Goal: Task Accomplishment & Management: Manage account settings

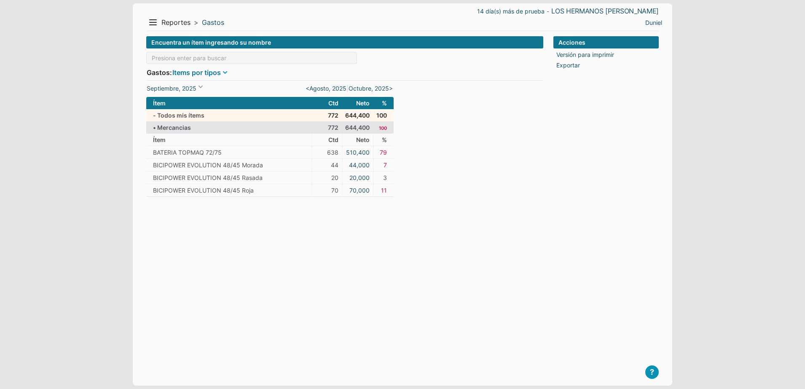
click at [223, 72] on span at bounding box center [225, 72] width 8 height 8
click at [223, 134] on li "Facturas" at bounding box center [227, 139] width 62 height 12
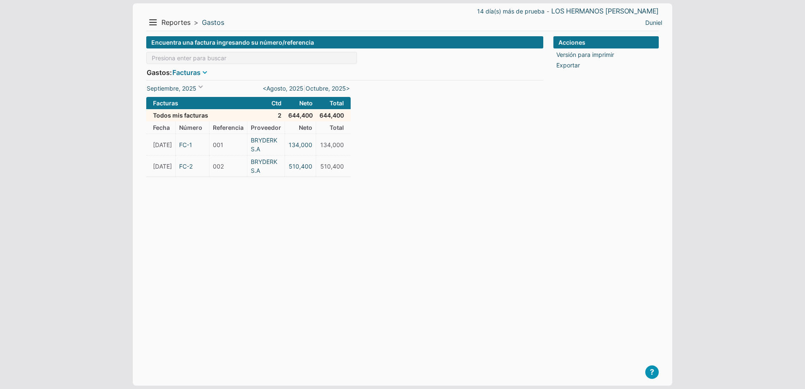
click at [209, 68] on span at bounding box center [205, 72] width 8 height 8
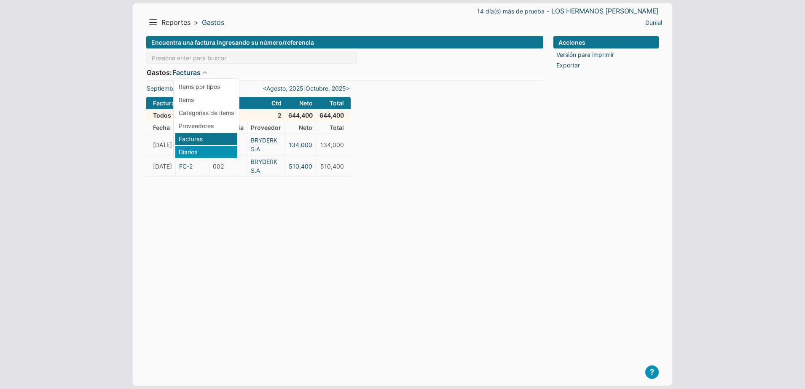
click at [199, 150] on li "Diarios" at bounding box center [206, 152] width 62 height 12
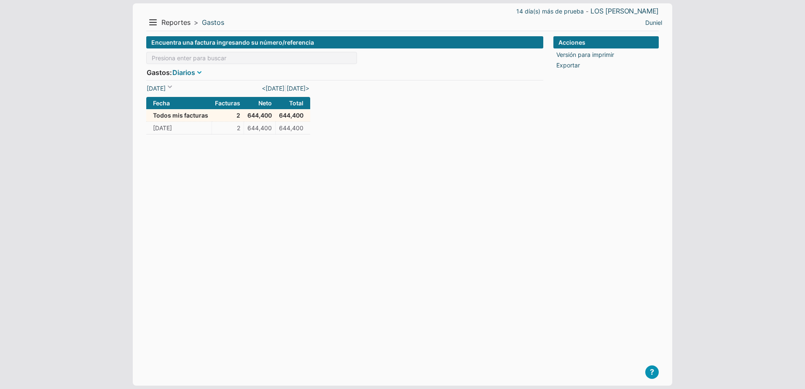
click at [191, 70] on link "Diarios" at bounding box center [183, 72] width 23 height 10
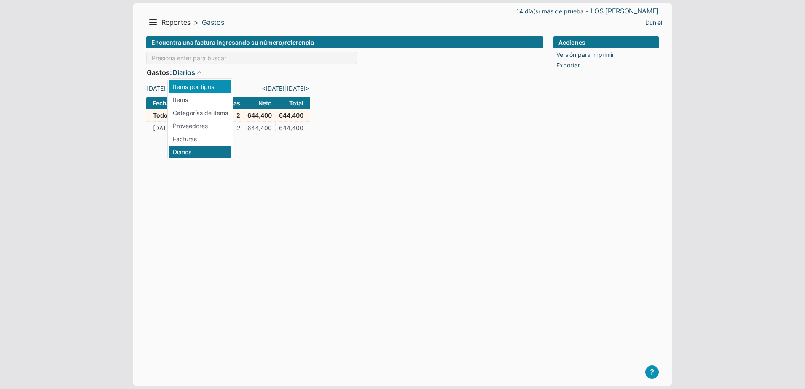
click at [207, 89] on li "Items por tipos" at bounding box center [200, 87] width 62 height 12
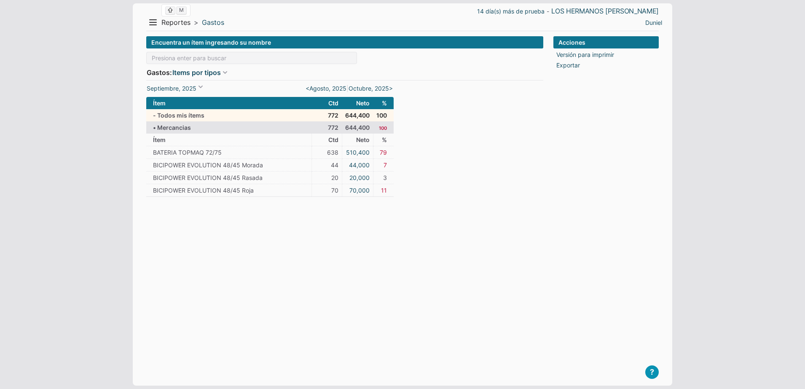
click at [183, 24] on span "Reportes" at bounding box center [175, 22] width 29 height 9
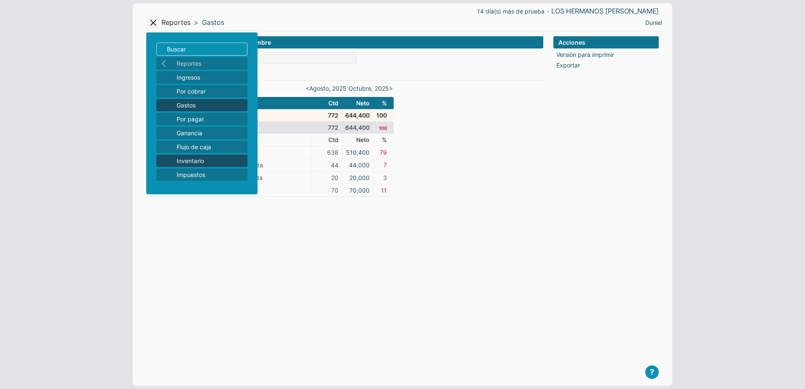
click at [191, 160] on span "Inventario" at bounding box center [210, 160] width 67 height 9
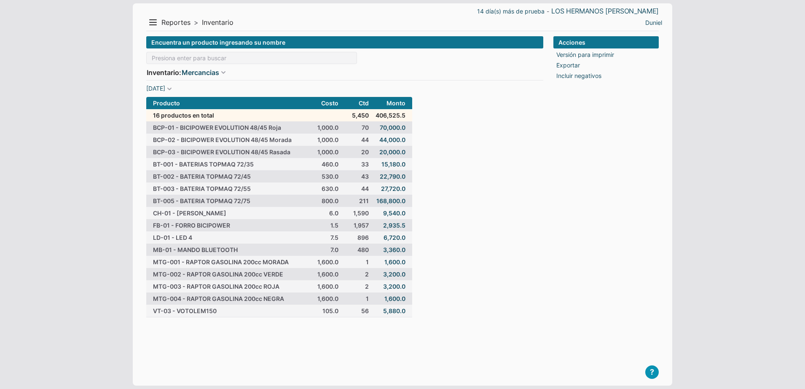
click at [532, 178] on form "Encuentra un producto ingresando su nombre Inventario: Mercancias Mercancias Ma…" at bounding box center [344, 176] width 397 height 281
click at [157, 24] on button "Menu" at bounding box center [152, 22] width 13 height 13
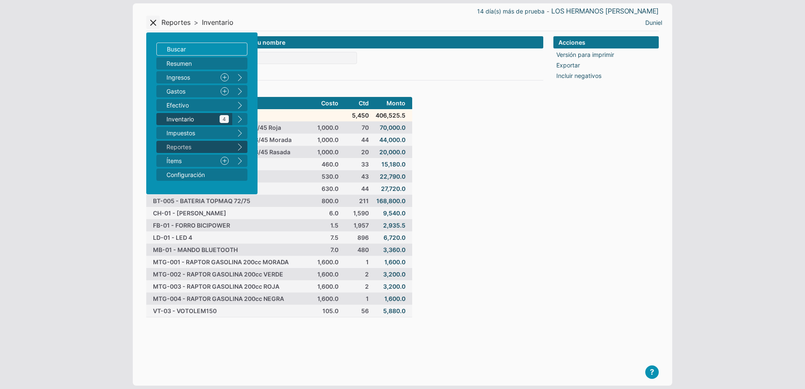
click at [188, 123] on span "Inventario 4" at bounding box center [198, 119] width 62 height 9
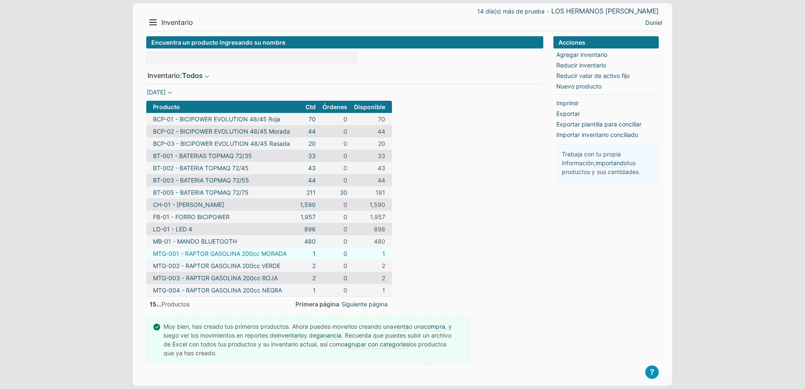
click at [249, 255] on link "MTG-001 - RAPTOR GASOLINA 200cc MORADA" at bounding box center [220, 253] width 134 height 9
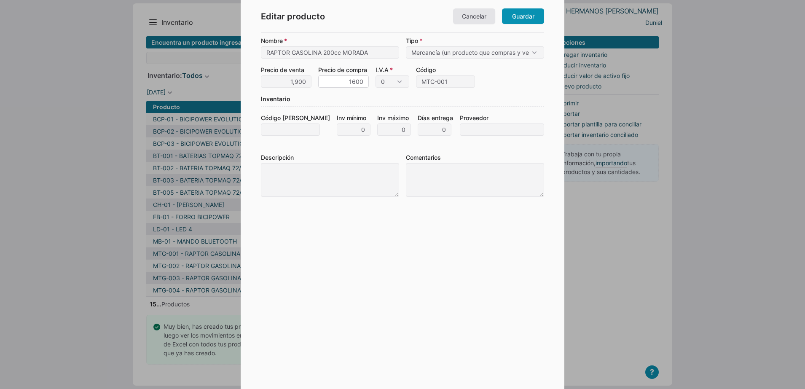
click at [355, 84] on input "1600" at bounding box center [343, 81] width 51 height 12
type input "1,350"
click at [343, 94] on form "Nombre RAPTOR GASOLINA 200cc MORADA Tipo Mercancía (un producto que compras y v…" at bounding box center [402, 201] width 283 height 330
click at [512, 15] on link "Guardar" at bounding box center [523, 16] width 42 height 16
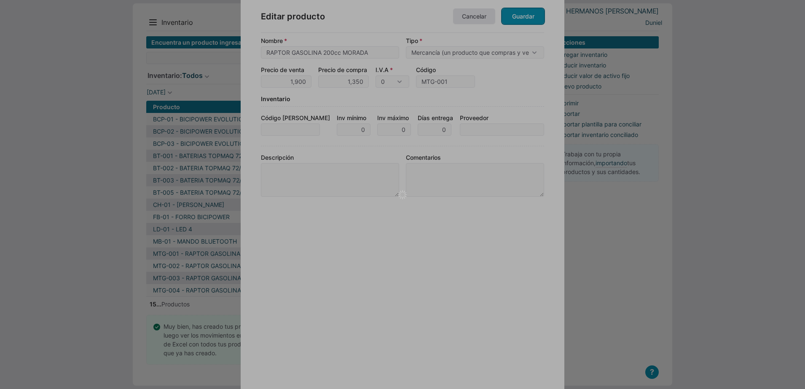
type input "RAPTOR GASOLINA 200cc MORADA"
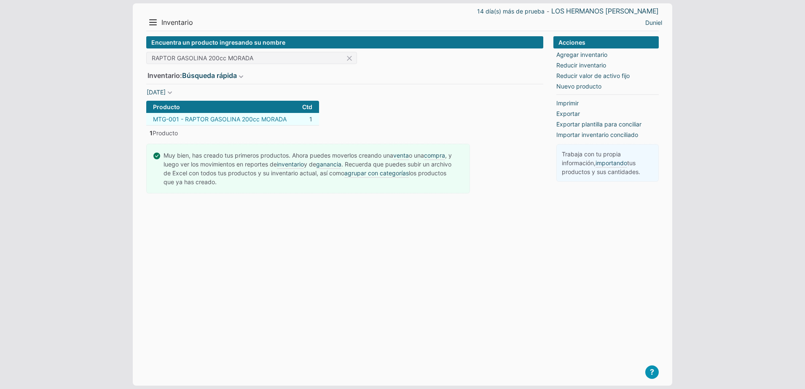
click at [223, 119] on link "MTG-001 - RAPTOR GASOLINA 200cc MORADA" at bounding box center [220, 119] width 134 height 9
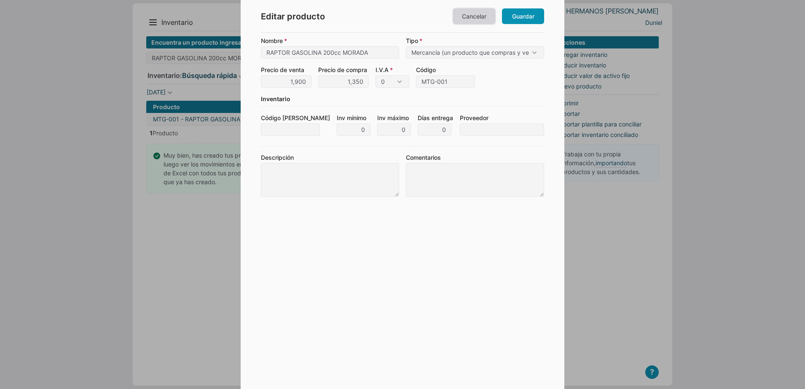
click at [487, 10] on link "Cancelar" at bounding box center [474, 16] width 42 height 16
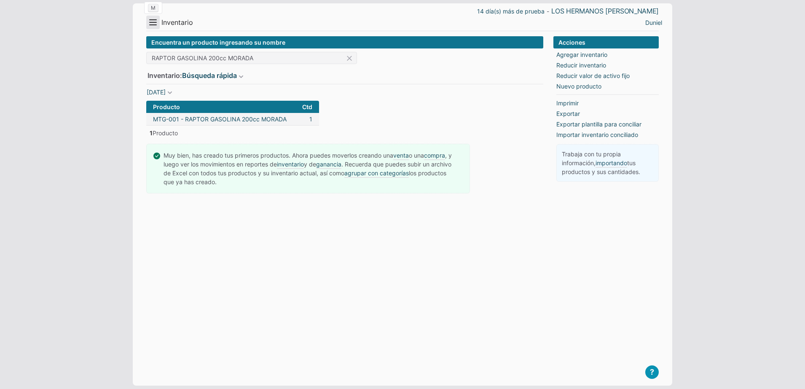
click at [154, 22] on button "Menu" at bounding box center [152, 22] width 13 height 13
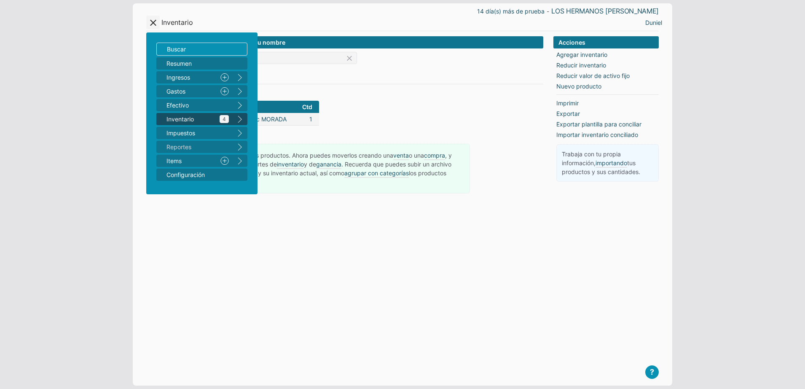
click at [191, 119] on span "Inventario 4" at bounding box center [198, 119] width 62 height 9
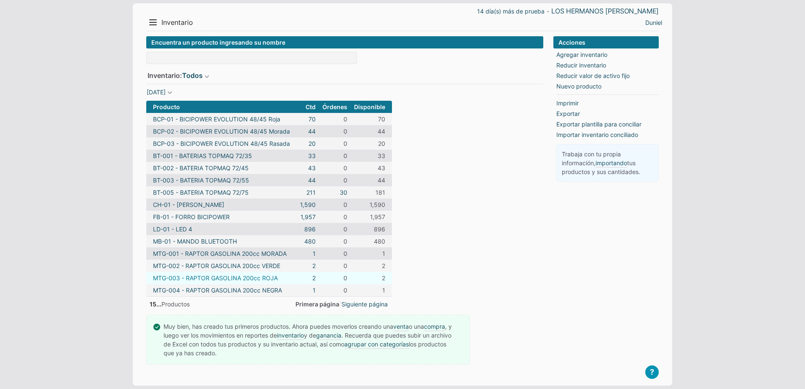
click at [258, 280] on link "MTG-003 - RAPTOR GASOLINA 200cc ROJA" at bounding box center [215, 278] width 125 height 9
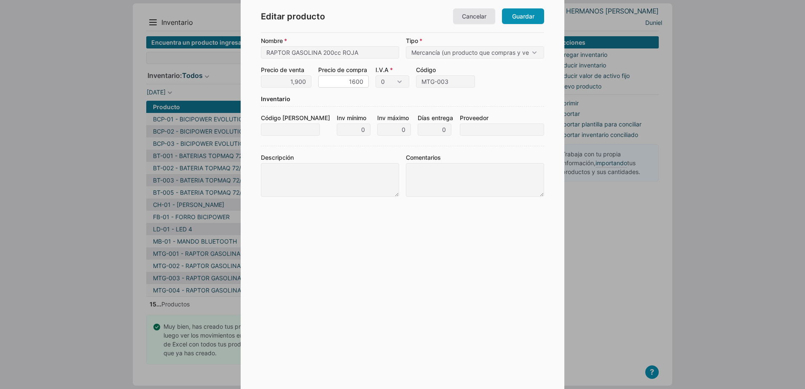
click at [342, 79] on input "1600" at bounding box center [343, 81] width 51 height 12
type input "1,350"
click at [353, 100] on div "Inventario" at bounding box center [402, 100] width 283 height 12
click at [517, 13] on link "Guardar" at bounding box center [523, 16] width 42 height 16
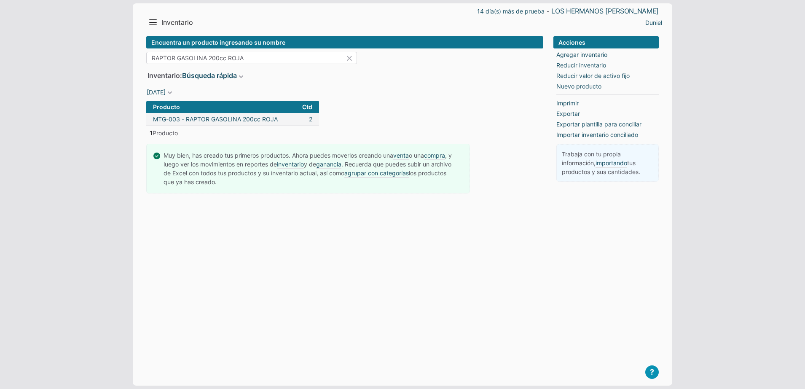
click at [261, 57] on input "RAPTOR GASOLINA 200cc ROJA" at bounding box center [251, 58] width 211 height 12
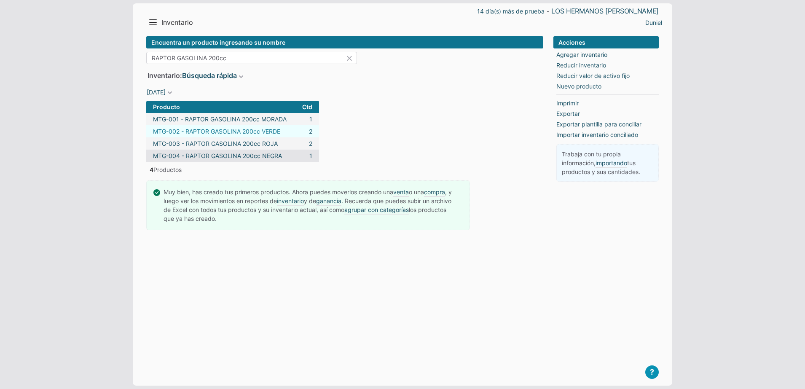
type input "RAPTOR GASOLINA 200cc"
click at [236, 127] on link "MTG-002 - RAPTOR GASOLINA 200cc VERDE" at bounding box center [216, 131] width 127 height 9
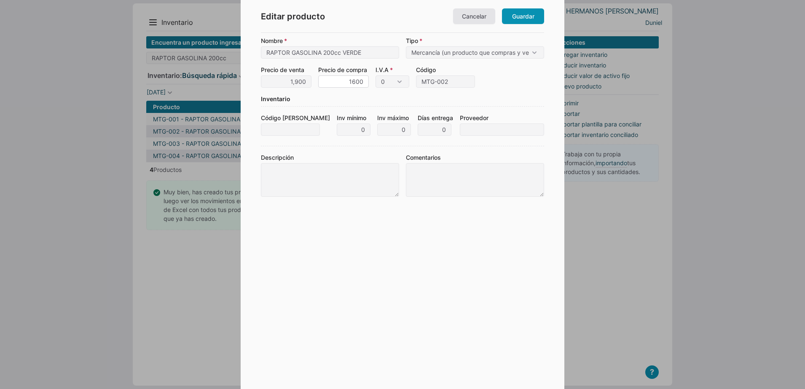
click at [352, 77] on input "1600" at bounding box center [343, 81] width 51 height 12
type input "1,350"
click at [431, 104] on div "Inventario" at bounding box center [402, 100] width 283 height 12
click at [523, 13] on link "Guardar" at bounding box center [523, 16] width 42 height 16
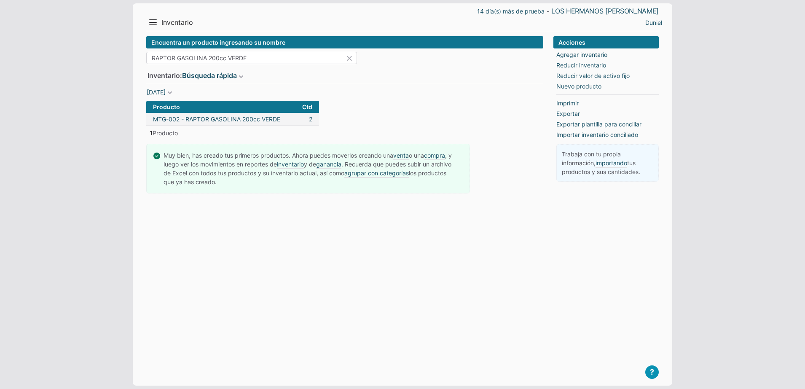
click at [257, 60] on input "RAPTOR GASOLINA 200cc VERDE" at bounding box center [251, 58] width 211 height 12
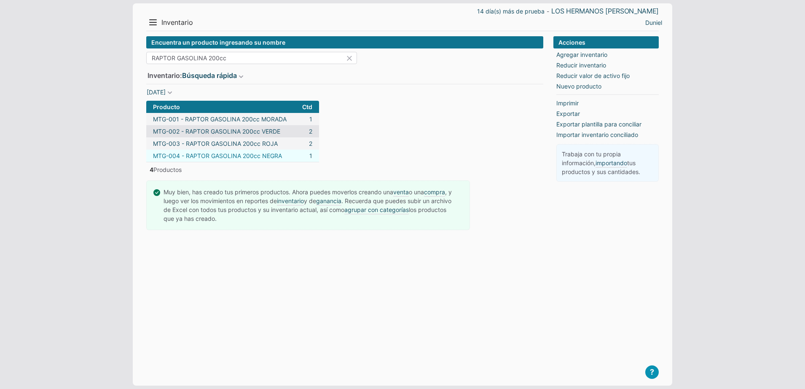
type input "RAPTOR GASOLINA 200cc"
click at [222, 153] on link "MTG-004 - RAPTOR GASOLINA 200cc NEGRA" at bounding box center [217, 155] width 129 height 9
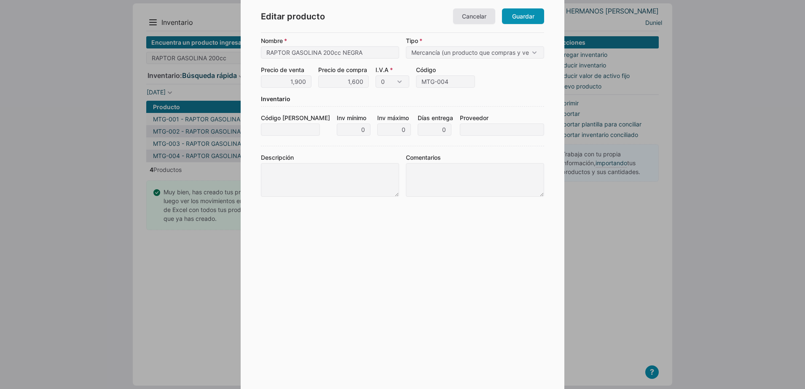
click at [231, 138] on div at bounding box center [402, 194] width 805 height 389
click at [362, 86] on input "1600" at bounding box center [343, 81] width 51 height 12
type input "1,350"
click at [362, 218] on form "Nombre RAPTOR GASOLINA 200cc NEGRA Tipo Mercancía (un producto que compras y ve…" at bounding box center [402, 201] width 283 height 330
click at [512, 23] on link "Guardar" at bounding box center [523, 16] width 42 height 16
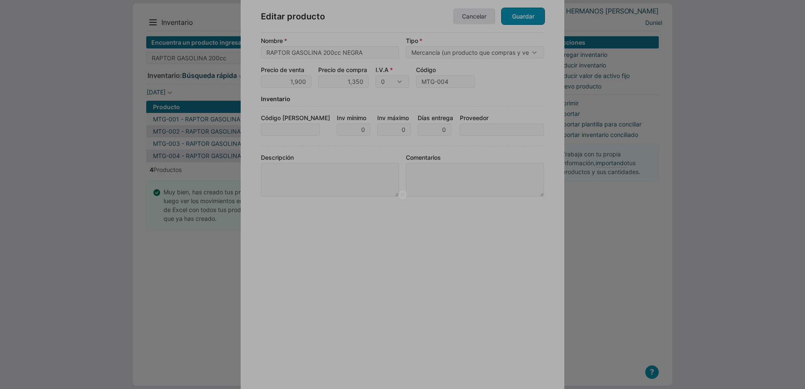
type input "RAPTOR GASOLINA 200cc NEGRA"
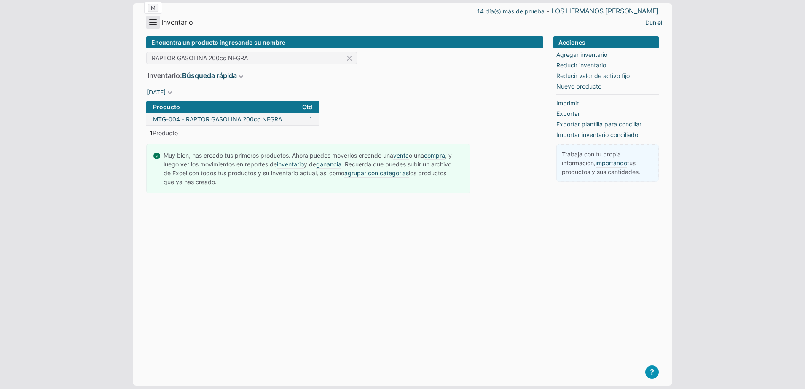
click at [157, 21] on button "Menu" at bounding box center [152, 22] width 13 height 13
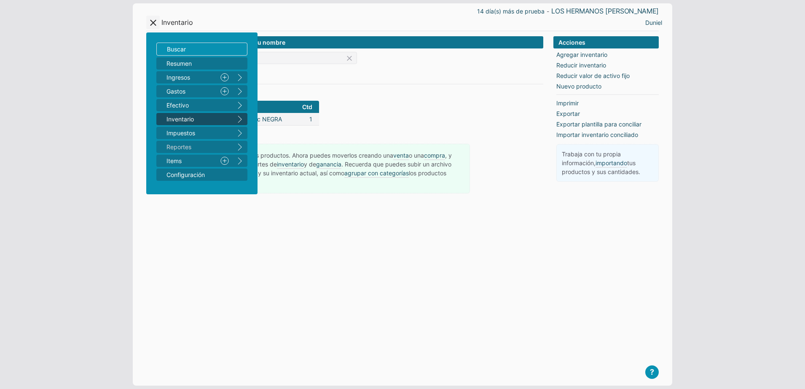
click at [185, 145] on link "Reportes" at bounding box center [194, 147] width 76 height 12
click at [246, 152] on button "right" at bounding box center [239, 147] width 15 height 12
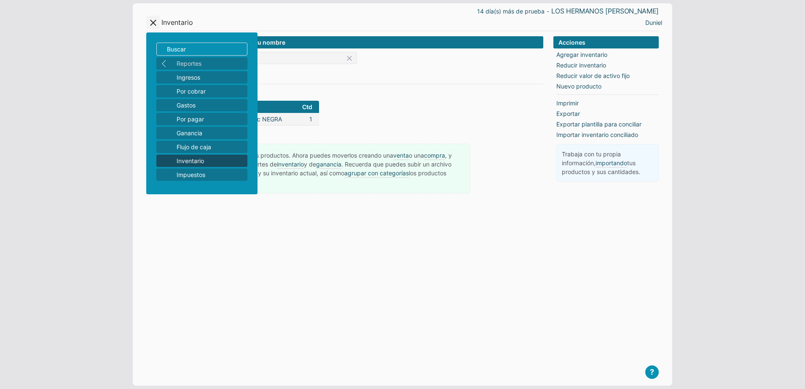
click at [202, 159] on span "Inventario" at bounding box center [210, 160] width 67 height 9
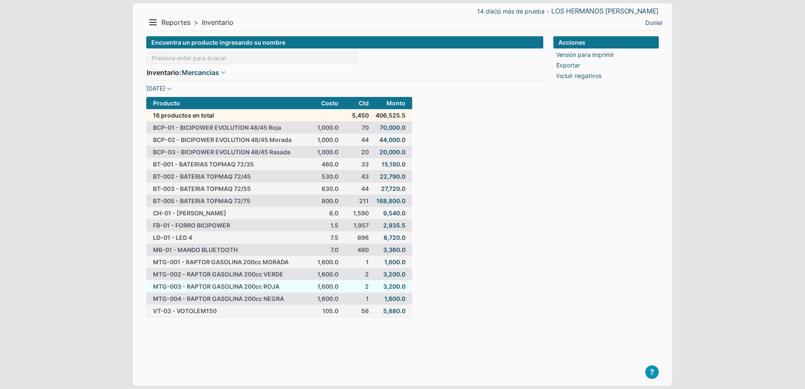
click at [330, 285] on td "1,600.0" at bounding box center [327, 286] width 30 height 12
click at [490, 312] on div "Encuentra un producto ingresando su nombre Inventario: Mercancias Mercancias Ma…" at bounding box center [344, 204] width 397 height 336
click at [153, 24] on button "Menu" at bounding box center [152, 22] width 13 height 13
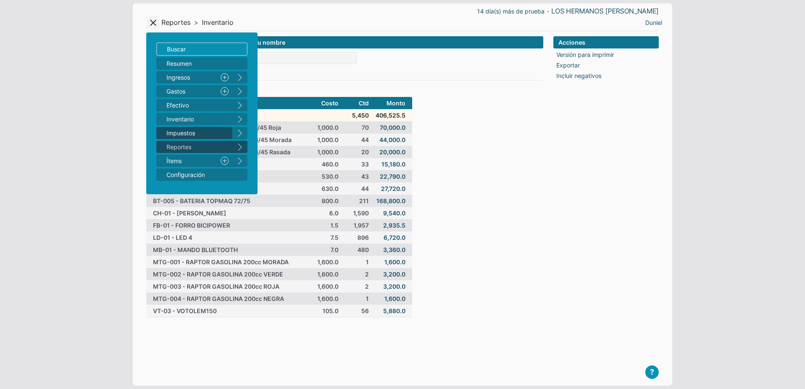
click at [189, 134] on span "Impuestos" at bounding box center [198, 133] width 62 height 9
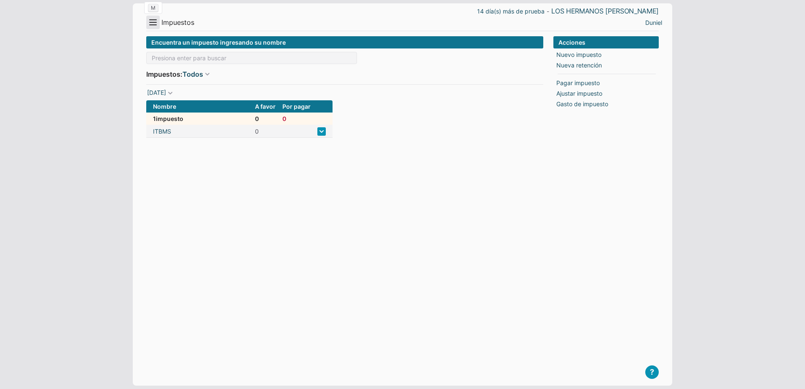
click at [159, 25] on button "Menu" at bounding box center [152, 22] width 13 height 13
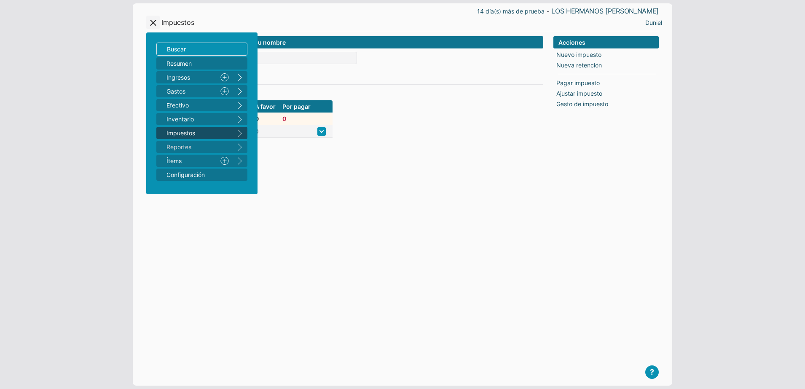
click at [184, 146] on link "Reportes" at bounding box center [194, 147] width 76 height 12
click at [243, 150] on button "right" at bounding box center [239, 147] width 15 height 12
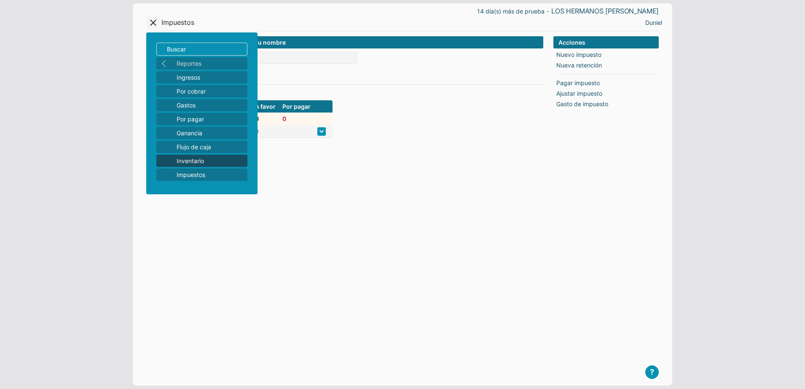
click at [200, 159] on span "Inventario" at bounding box center [210, 160] width 67 height 9
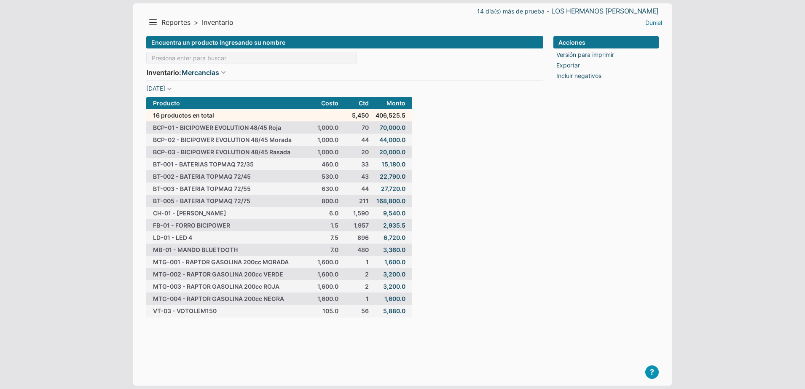
click at [648, 22] on link "Duniel" at bounding box center [653, 22] width 17 height 9
click at [641, 54] on li "Salir" at bounding box center [648, 52] width 38 height 12
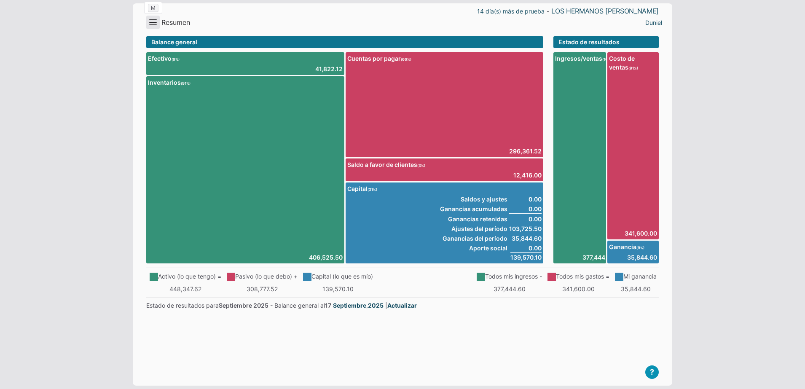
click at [155, 26] on button "Menu" at bounding box center [152, 22] width 13 height 13
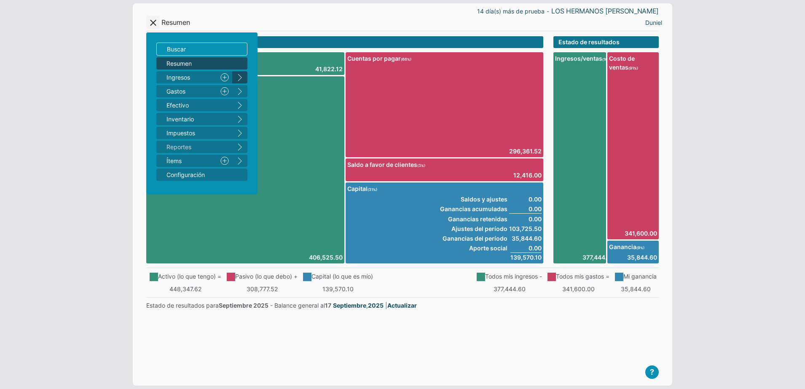
click at [234, 81] on button "right" at bounding box center [239, 77] width 15 height 12
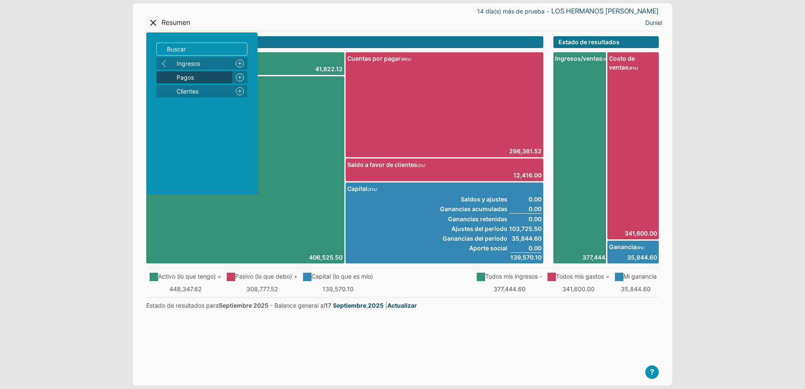
click at [196, 81] on span "Pagos" at bounding box center [203, 77] width 52 height 9
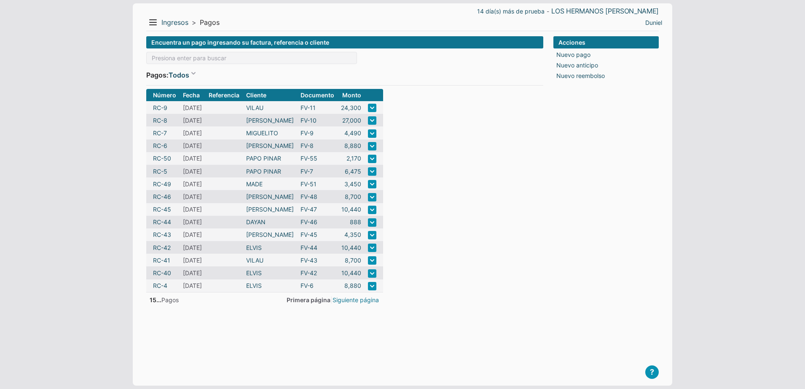
click at [364, 302] on link "Siguiente página" at bounding box center [356, 300] width 46 height 9
click at [305, 301] on link "Página anterior" at bounding box center [303, 300] width 42 height 9
click at [305, 301] on span "Primera página" at bounding box center [309, 299] width 44 height 7
click at [186, 26] on link "Ingresos" at bounding box center [174, 22] width 27 height 9
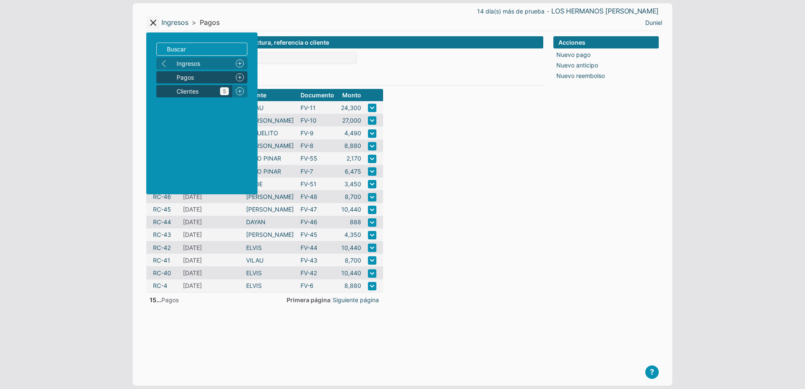
click at [191, 91] on span "Clientes 5" at bounding box center [203, 91] width 52 height 9
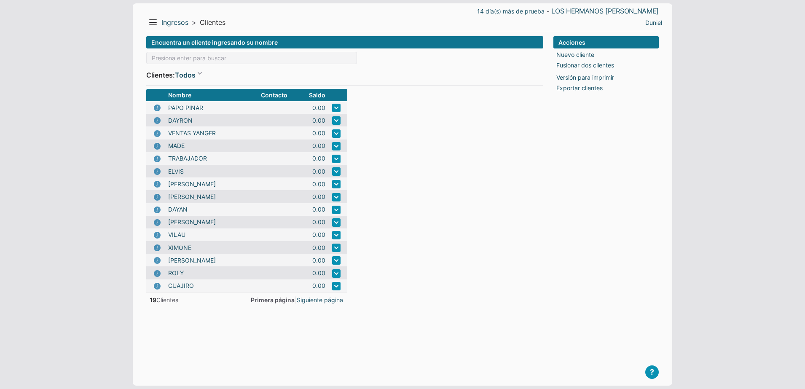
click at [169, 28] on div "Menu Resumen Ingresos 1 Nuevo right Gastos 2 Nuevo right Efectivo 3 right Inven…" at bounding box center [274, 22] width 256 height 13
click at [172, 25] on link "Ingresos" at bounding box center [174, 22] width 27 height 9
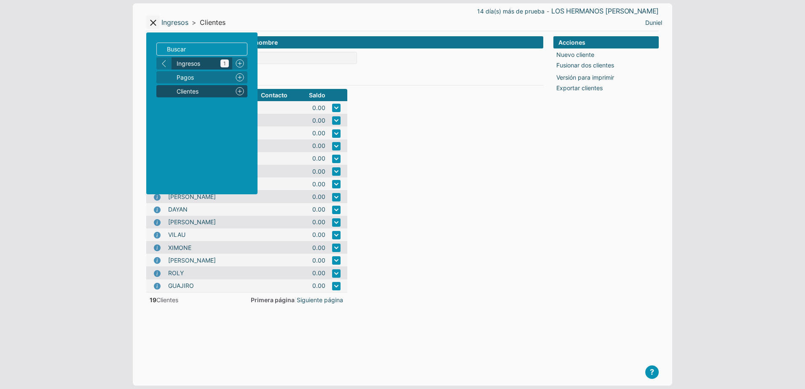
click at [203, 61] on span "Ingresos 1" at bounding box center [203, 63] width 52 height 9
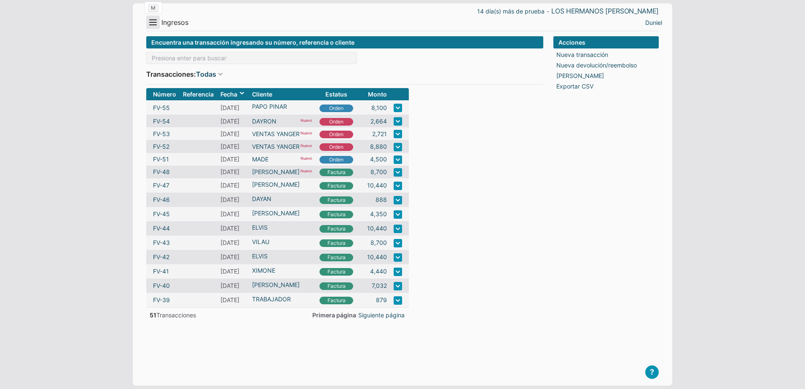
click at [158, 27] on button "Menu" at bounding box center [152, 22] width 13 height 13
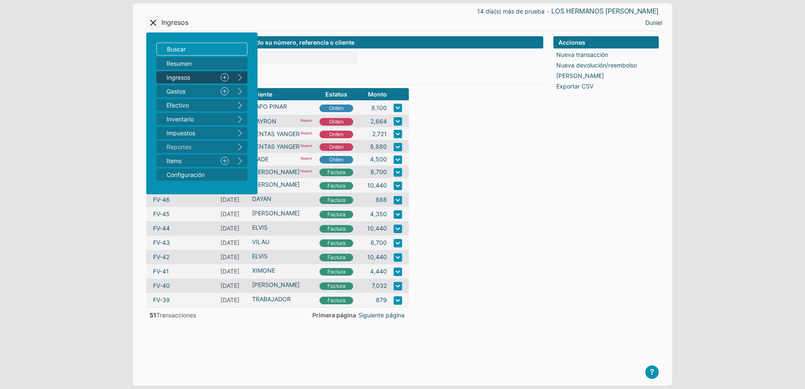
click at [226, 75] on link "Nuevo" at bounding box center [224, 77] width 15 height 12
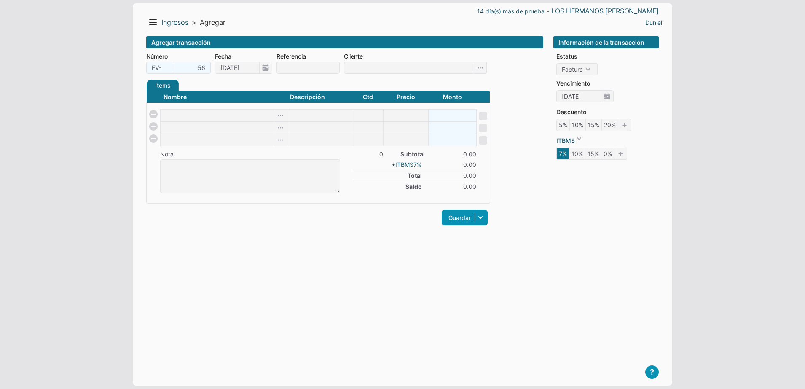
click at [214, 108] on td at bounding box center [318, 106] width 343 height 6
click at [210, 119] on input at bounding box center [217, 116] width 113 height 12
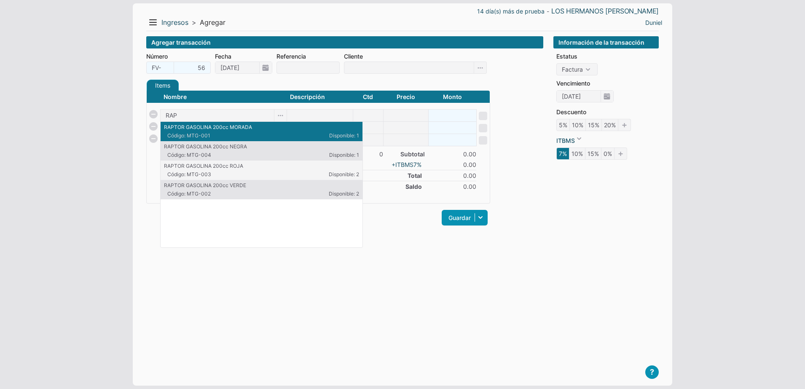
click at [263, 139] on li "RAPTOR GASOLINA 200cc MORADA Código: MTG-001 Disponible: 1 {"id":116,"type":"P"…" at bounding box center [262, 131] width 202 height 19
type input "RAPTOR GASOLINA 200cc MORADA"
type input "1"
type input "1900"
type input "1900.00"
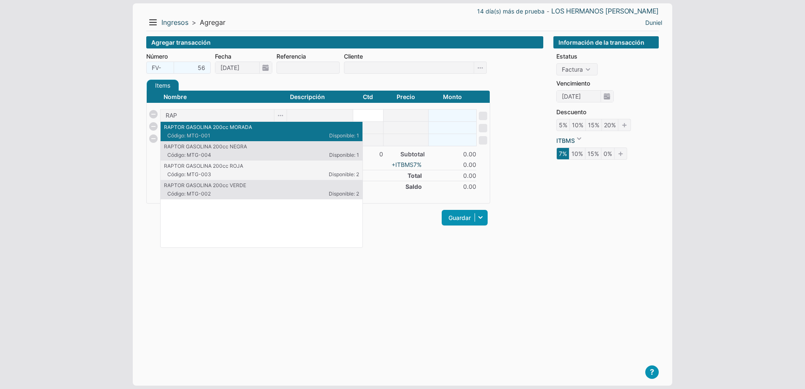
checkbox input "true"
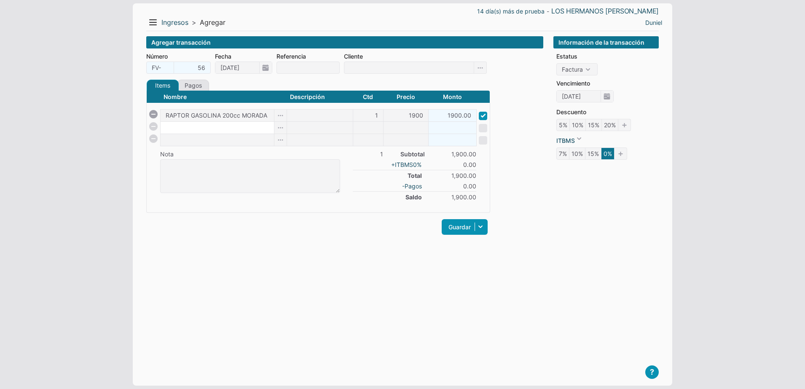
click at [239, 131] on input at bounding box center [217, 128] width 113 height 12
click at [404, 113] on input "1900" at bounding box center [406, 116] width 45 height 12
click at [319, 237] on div "Items Créditos Pagos Nombre Descripción Ctd Precio Monto RAPTOR GASOLINA 200cc …" at bounding box center [318, 163] width 344 height 166
drag, startPoint x: 155, startPoint y: 19, endPoint x: 161, endPoint y: 25, distance: 8.9
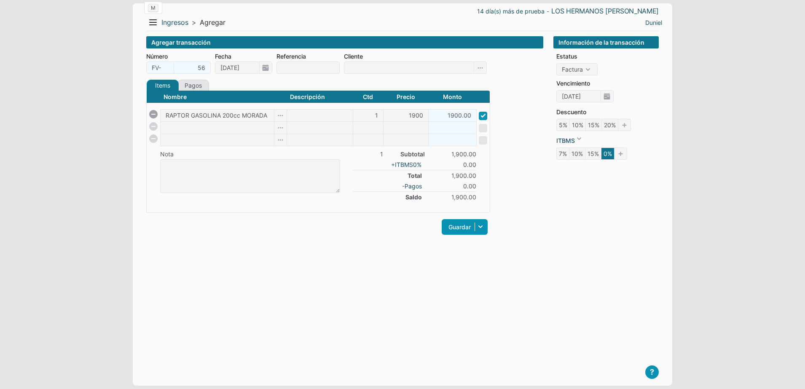
click at [155, 19] on button "Menu" at bounding box center [152, 22] width 13 height 13
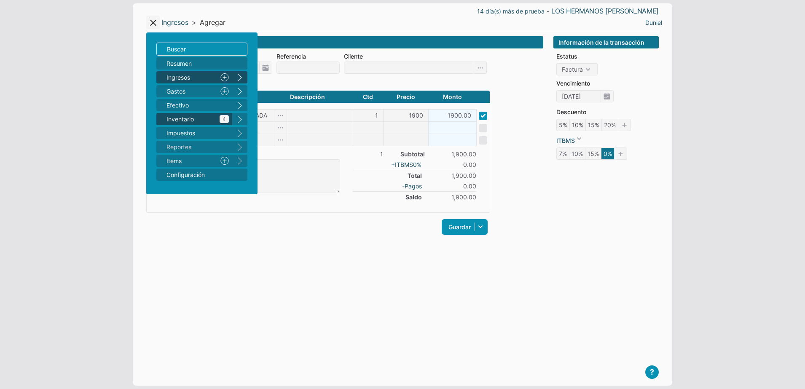
click at [207, 122] on span "Inventario 4" at bounding box center [198, 119] width 62 height 9
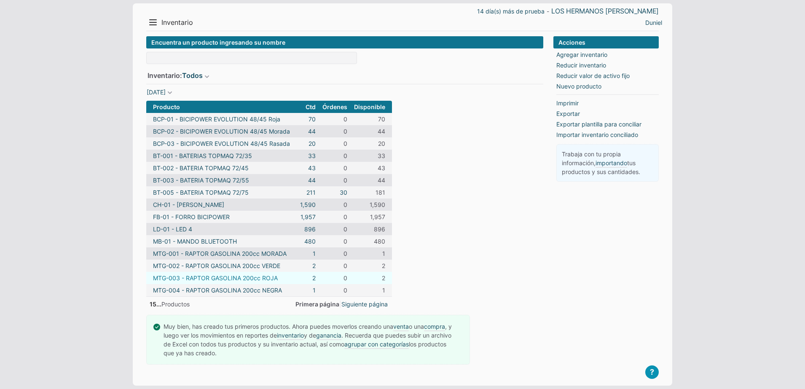
click at [240, 277] on link "MTG-003 - RAPTOR GASOLINA 200cc ROJA" at bounding box center [215, 278] width 125 height 9
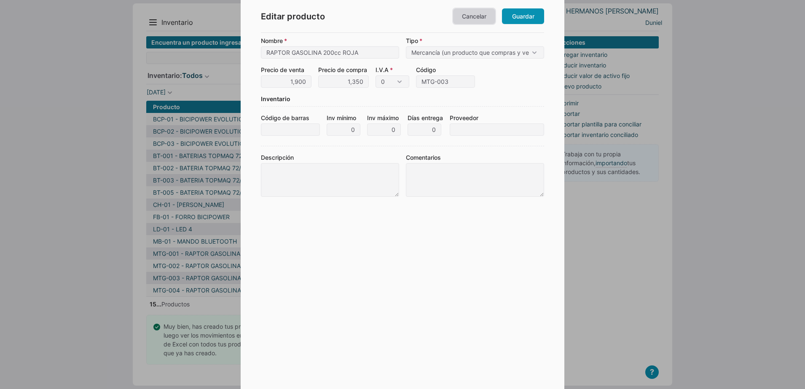
click at [476, 17] on link "Cancelar" at bounding box center [474, 16] width 42 height 16
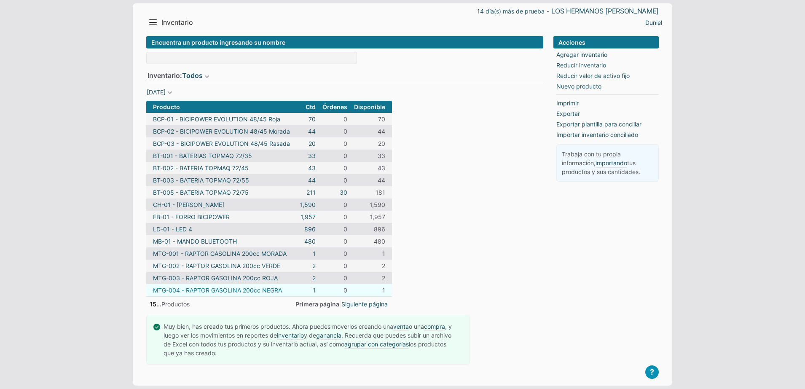
click at [225, 291] on link "MTG-004 - RAPTOR GASOLINA 200cc NEGRA" at bounding box center [217, 290] width 129 height 9
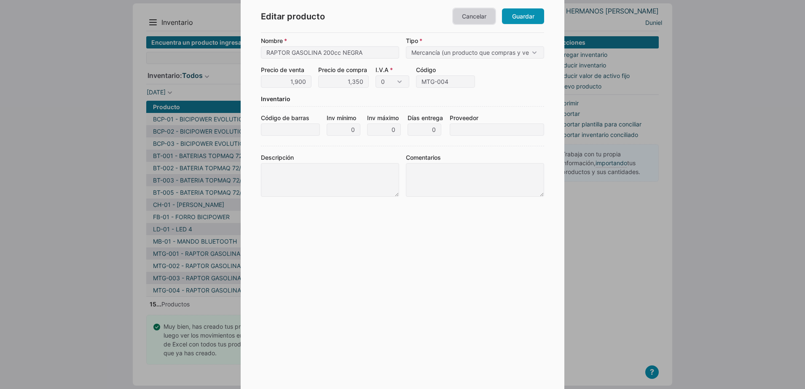
click at [473, 21] on link "Cancelar" at bounding box center [474, 16] width 42 height 16
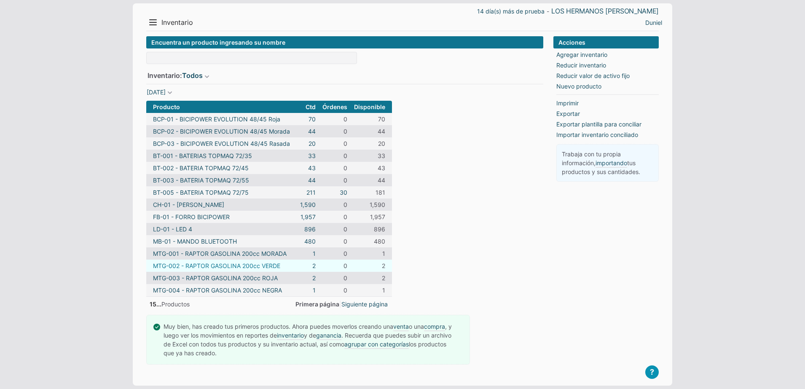
click at [232, 261] on link "MTG-002 - RAPTOR GASOLINA 200cc VERDE" at bounding box center [216, 265] width 127 height 9
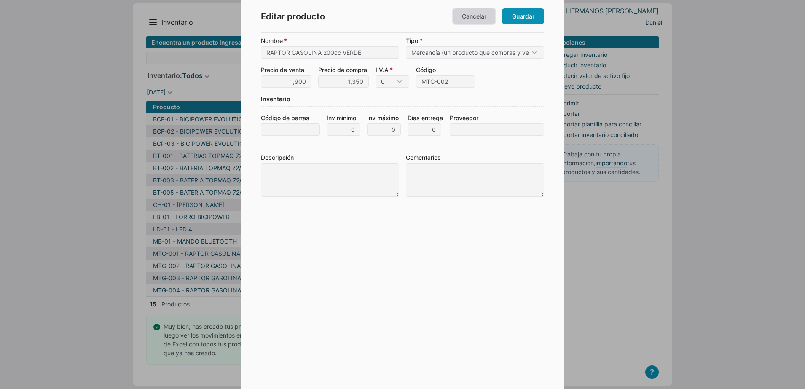
click at [473, 14] on link "Cancelar" at bounding box center [474, 16] width 42 height 16
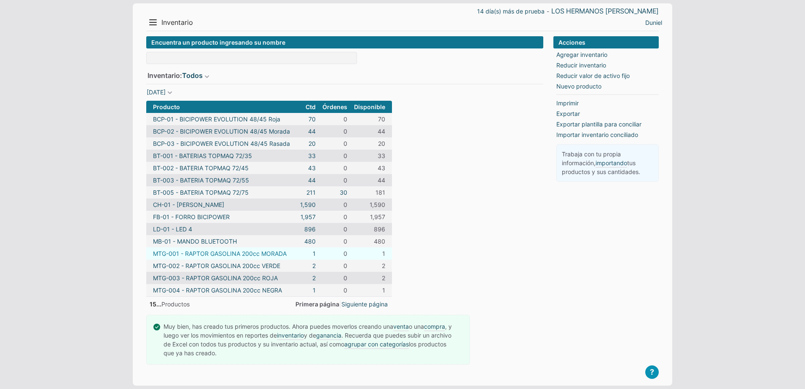
click at [226, 253] on link "MTG-001 - RAPTOR GASOLINA 200cc MORADA" at bounding box center [220, 253] width 134 height 9
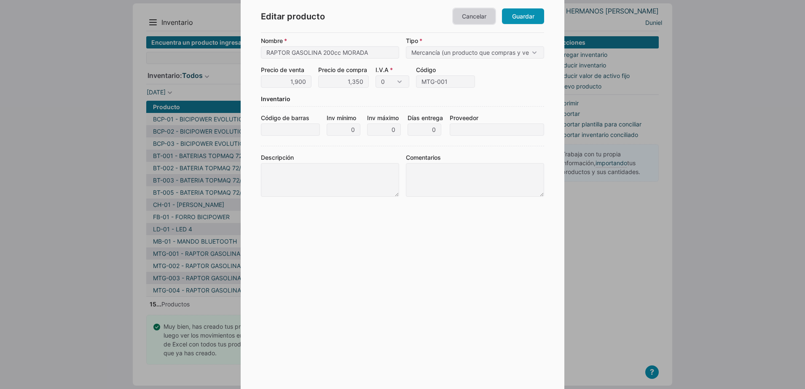
click at [467, 20] on link "Cancelar" at bounding box center [474, 16] width 42 height 16
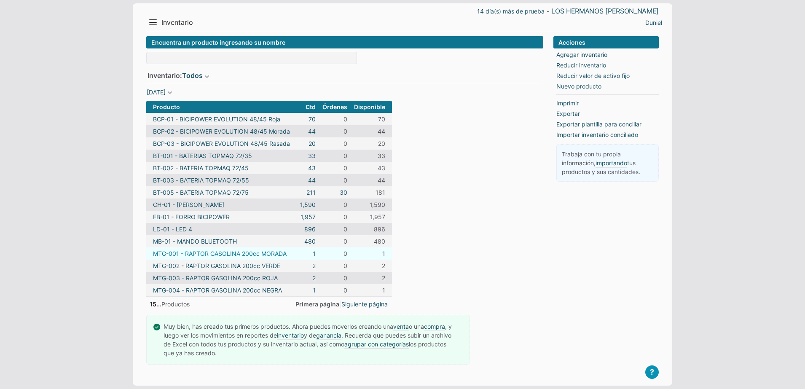
click at [270, 253] on link "MTG-001 - RAPTOR GASOLINA 200cc MORADA" at bounding box center [220, 253] width 134 height 9
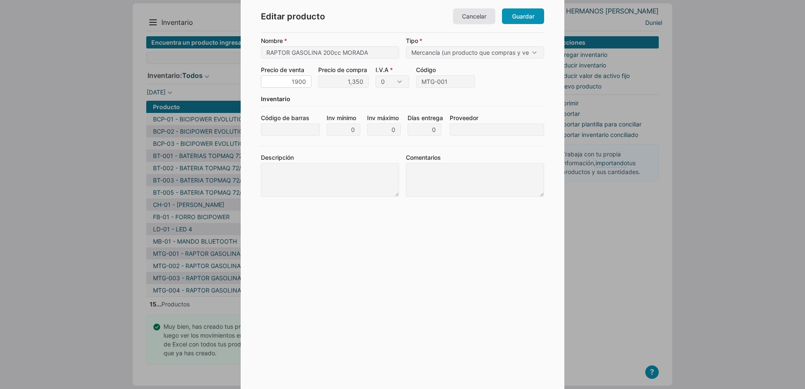
click at [304, 80] on input "1900" at bounding box center [286, 81] width 51 height 12
type input "1,650"
click at [319, 89] on form "Nombre RAPTOR GASOLINA 200cc MORADA Tipo Mercancía (un producto que compras y v…" at bounding box center [402, 201] width 283 height 330
click at [512, 13] on link "Guardar" at bounding box center [523, 16] width 42 height 16
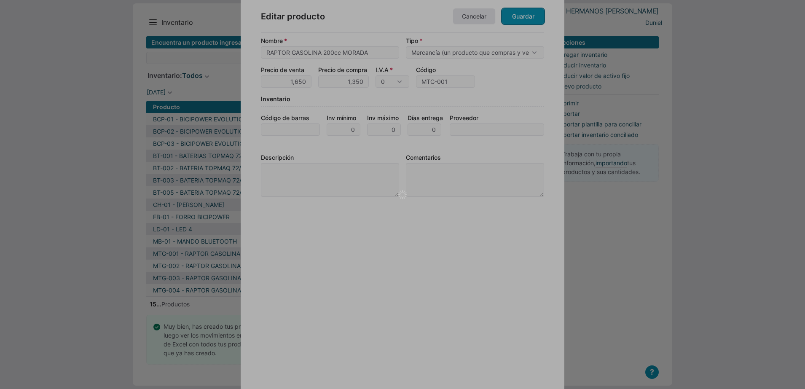
type input "RAPTOR GASOLINA 200cc MORADA"
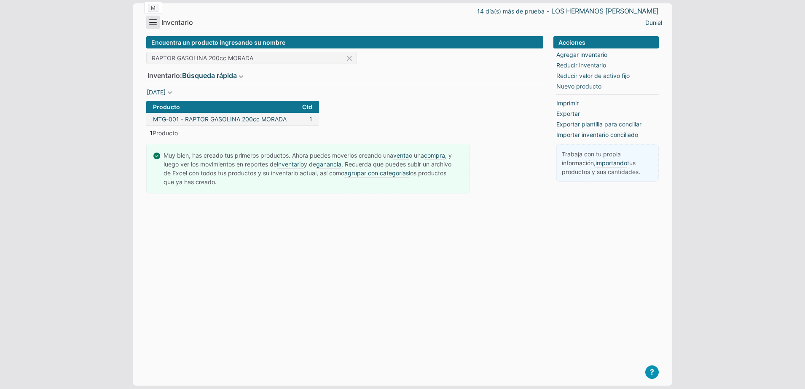
click at [153, 19] on button "Menu" at bounding box center [152, 22] width 13 height 13
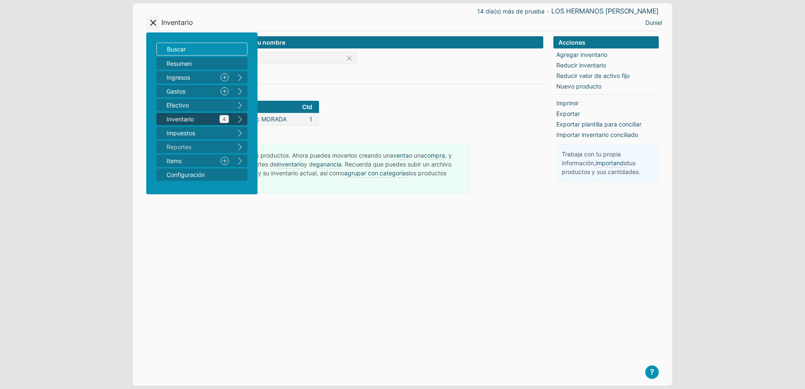
click at [188, 117] on span "Inventario 4" at bounding box center [198, 119] width 62 height 9
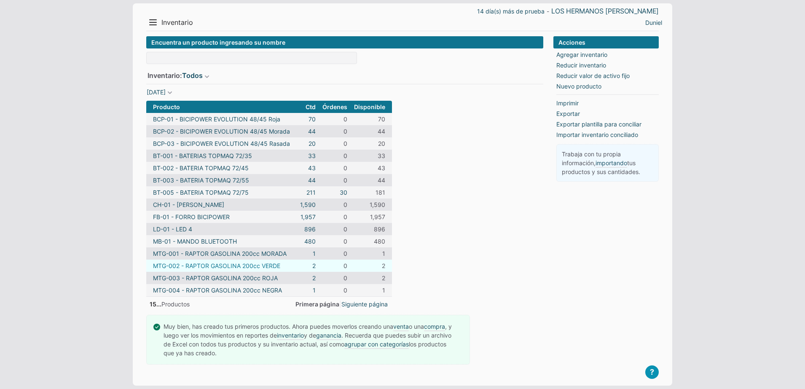
click at [229, 269] on link "MTG-002 - RAPTOR GASOLINA 200cc VERDE" at bounding box center [216, 265] width 127 height 9
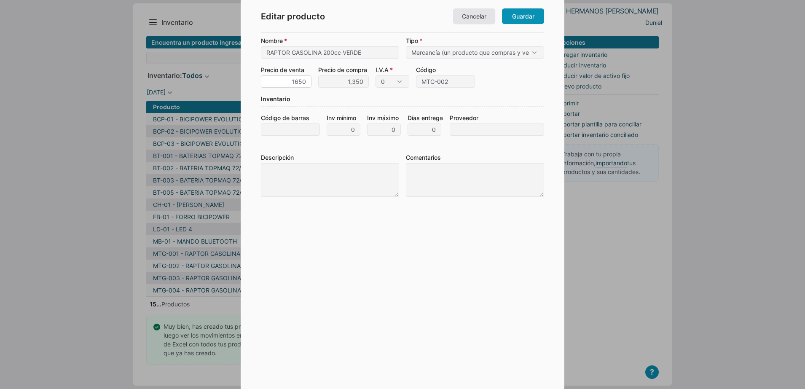
click at [297, 78] on input "1650" at bounding box center [286, 81] width 51 height 12
type input "1,650"
click at [355, 115] on label "Inv mínimo 0" at bounding box center [344, 124] width 34 height 22
click at [355, 124] on input "0" at bounding box center [344, 130] width 34 height 12
click at [360, 105] on div "Inventario" at bounding box center [402, 100] width 283 height 12
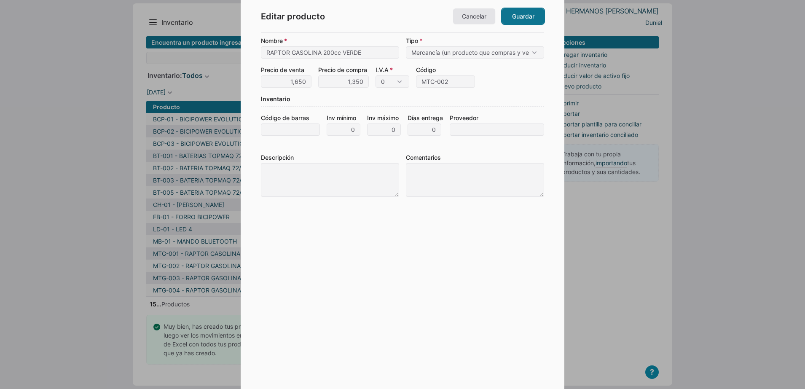
click at [515, 15] on link "Guardar" at bounding box center [523, 16] width 42 height 16
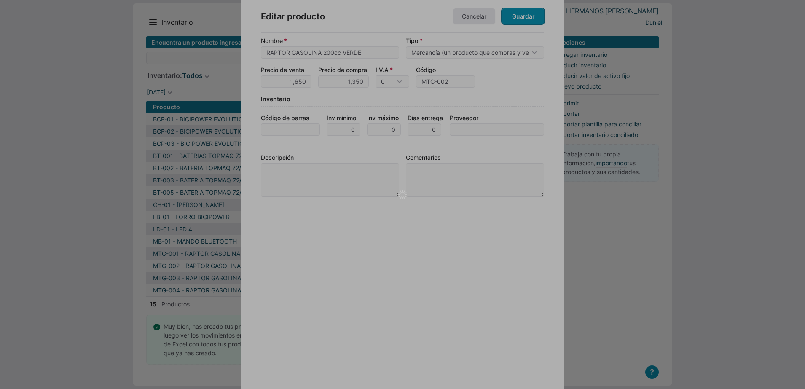
type input "RAPTOR GASOLINA 200cc VERDE"
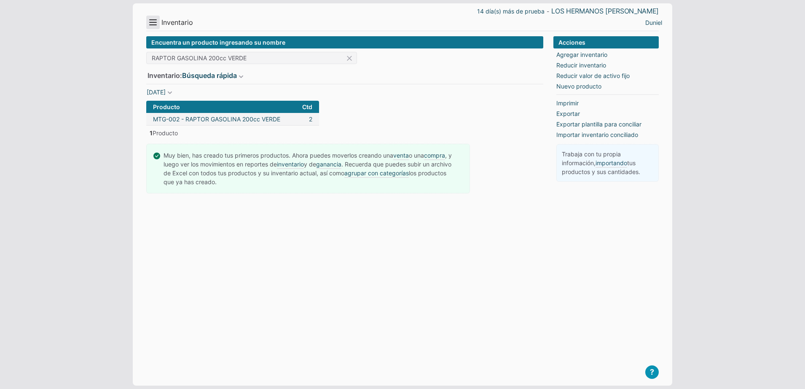
click at [159, 24] on button "Menu" at bounding box center [152, 22] width 13 height 13
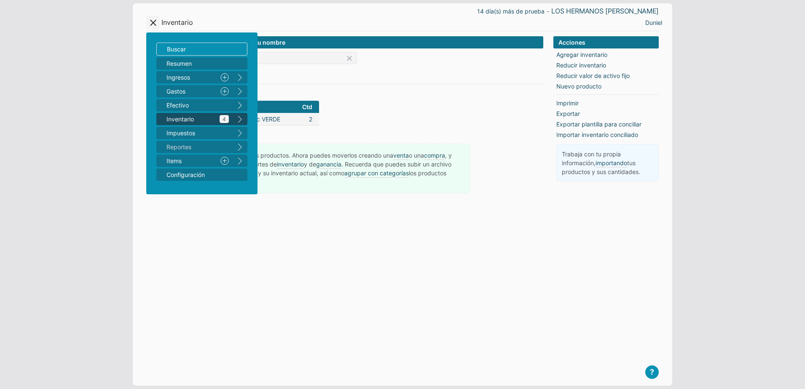
click at [186, 118] on span "Inventario 4" at bounding box center [198, 119] width 62 height 9
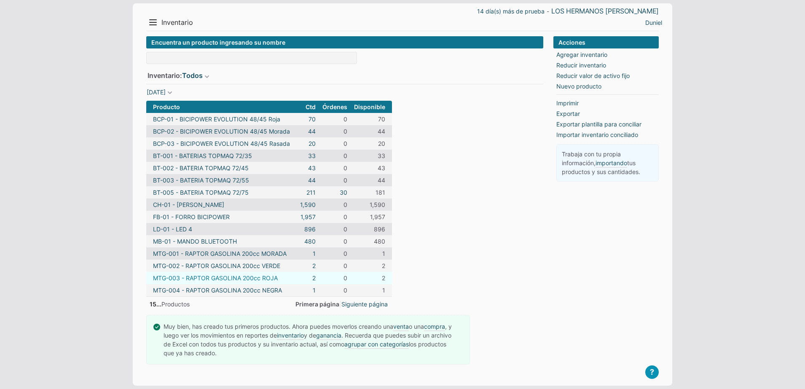
click at [243, 277] on link "MTG-003 - RAPTOR GASOLINA 200cc ROJA" at bounding box center [215, 278] width 125 height 9
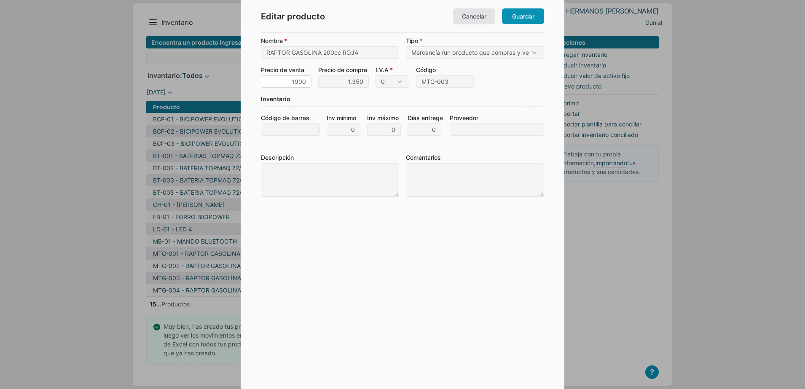
click at [294, 79] on input "1900" at bounding box center [286, 81] width 51 height 12
type input "1,650"
click at [530, 13] on link "Guardar" at bounding box center [523, 16] width 42 height 16
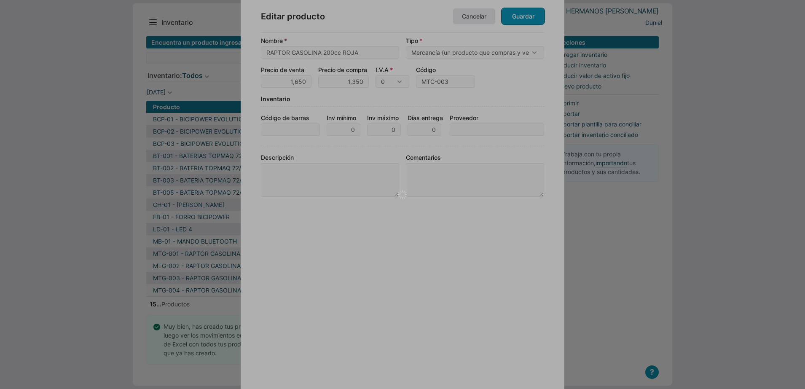
type input "RAPTOR GASOLINA 200cc ROJA"
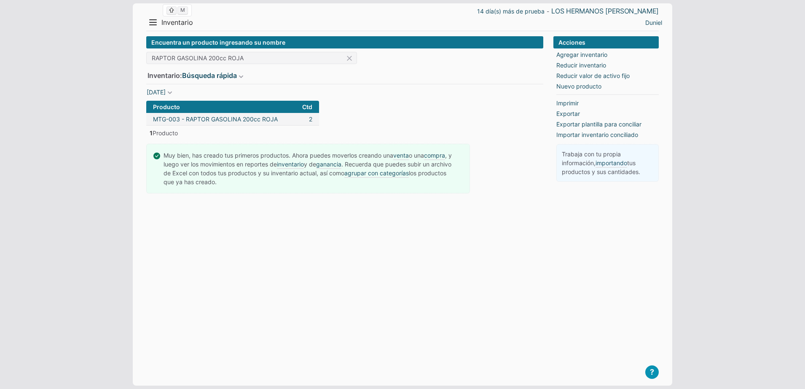
click at [168, 18] on span "Inventario" at bounding box center [177, 22] width 32 height 9
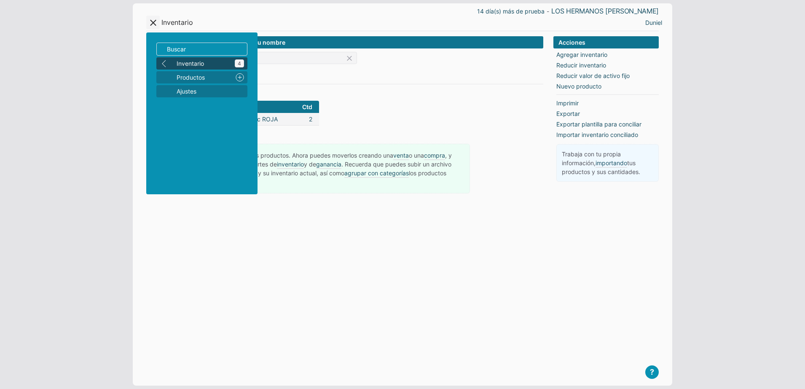
click at [189, 60] on span "Inventario 4" at bounding box center [210, 63] width 67 height 9
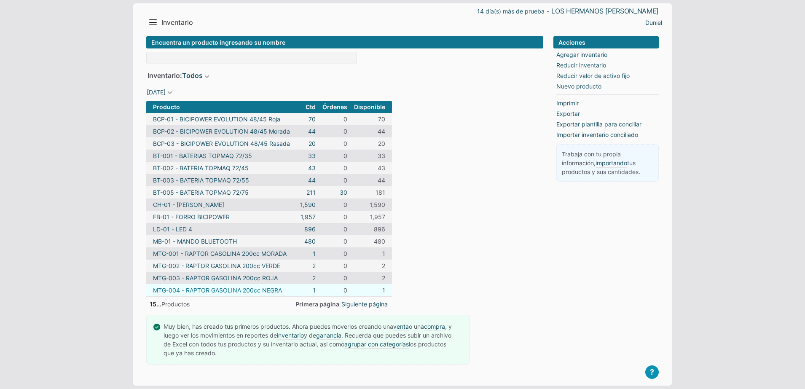
click at [210, 292] on link "MTG-004 - RAPTOR GASOLINA 200cc NEGRA" at bounding box center [217, 290] width 129 height 9
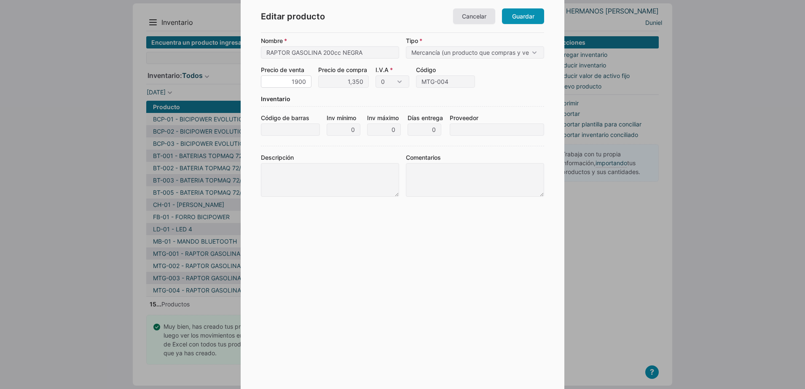
click at [299, 84] on input "1900" at bounding box center [286, 81] width 51 height 12
type input "1,650"
click at [322, 99] on div "Inventario" at bounding box center [402, 100] width 283 height 12
click at [517, 13] on link "Guardar" at bounding box center [523, 16] width 42 height 16
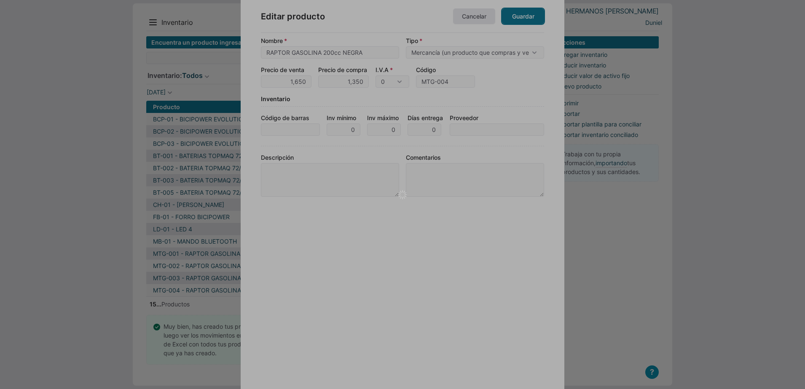
type input "RAPTOR GASOLINA 200cc NEGRA"
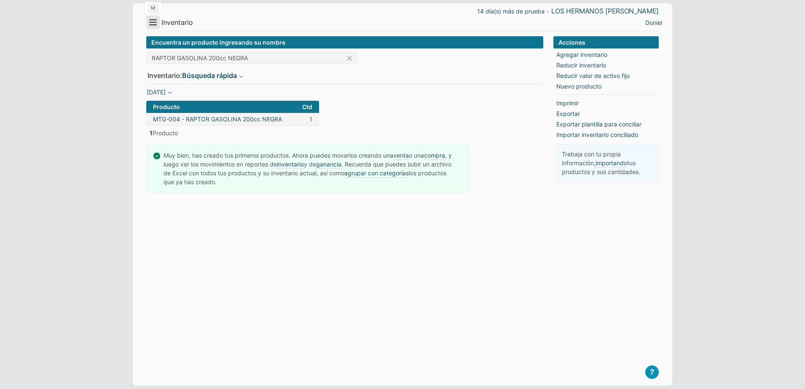
click at [153, 24] on button "Menu" at bounding box center [152, 22] width 13 height 13
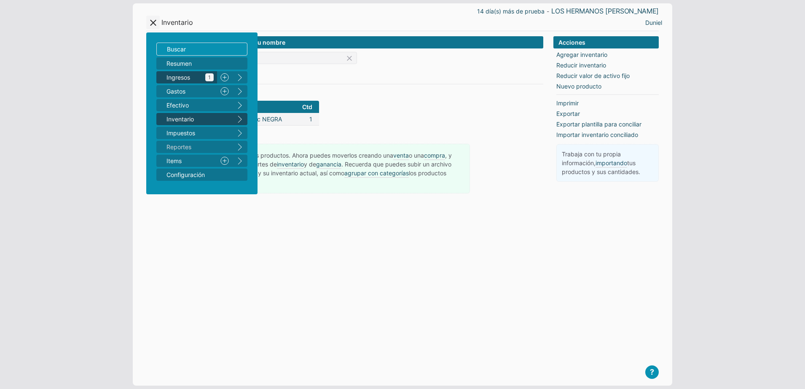
click at [187, 74] on span "Ingresos 1" at bounding box center [190, 77] width 47 height 9
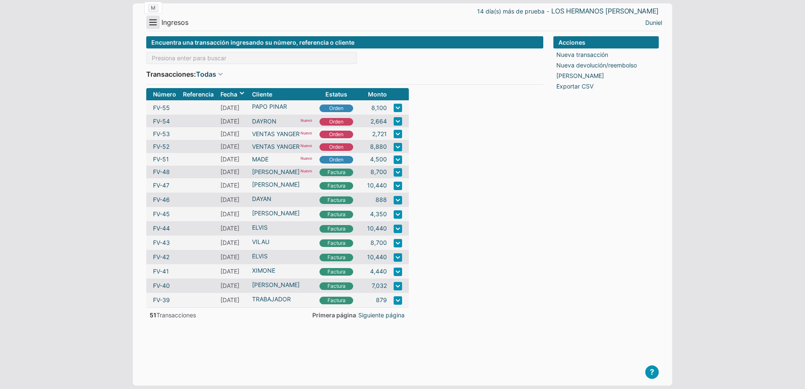
click at [155, 16] on button "Menu" at bounding box center [152, 22] width 13 height 13
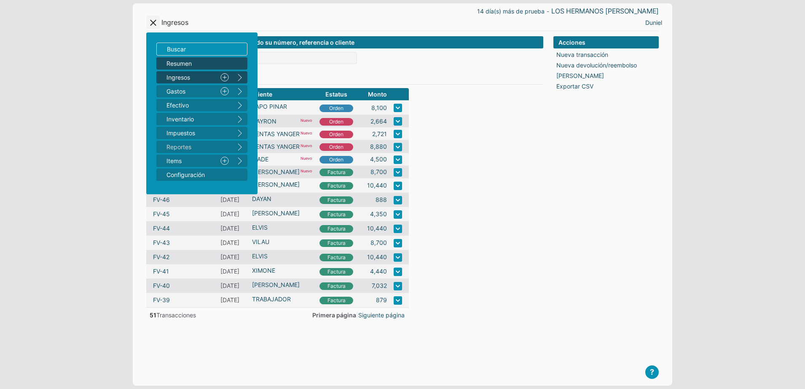
click at [191, 62] on span "Resumen" at bounding box center [198, 63] width 62 height 9
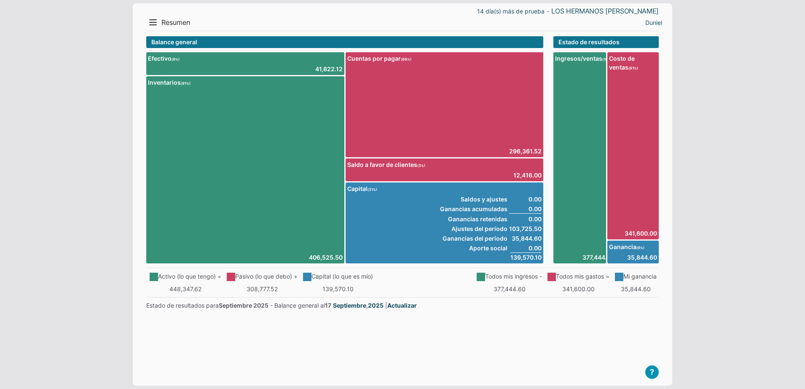
click at [455, 367] on main "? Empresa Demo Guía de Arranque Video Tutoriales T Agendar reunión Contáctenos …" at bounding box center [402, 207] width 513 height 343
click at [638, 232] on link "341,600.00" at bounding box center [633, 233] width 48 height 9
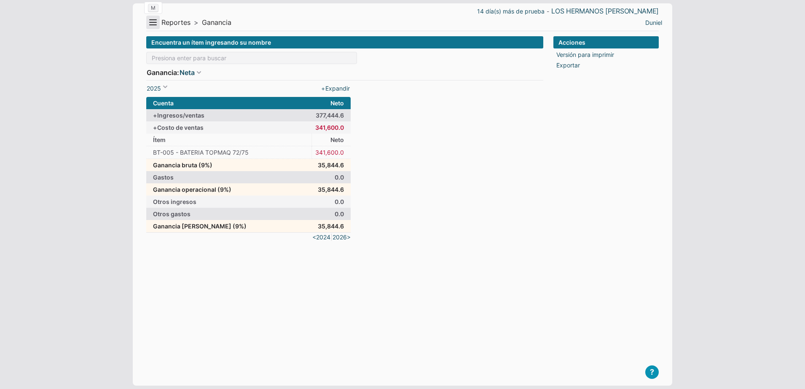
click at [155, 23] on button "Menu" at bounding box center [152, 22] width 13 height 13
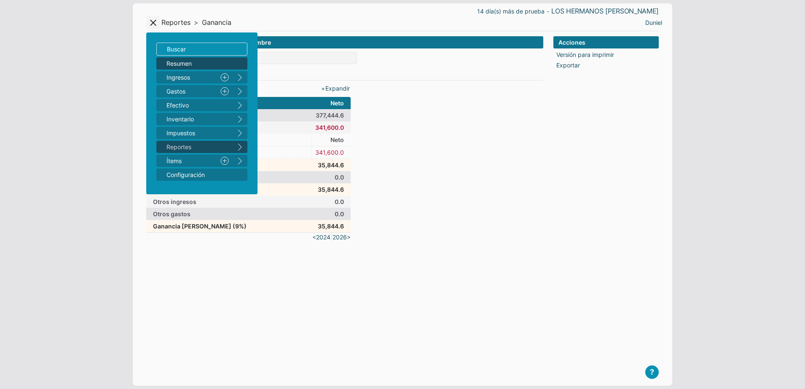
click at [190, 67] on span "Resumen" at bounding box center [198, 63] width 62 height 9
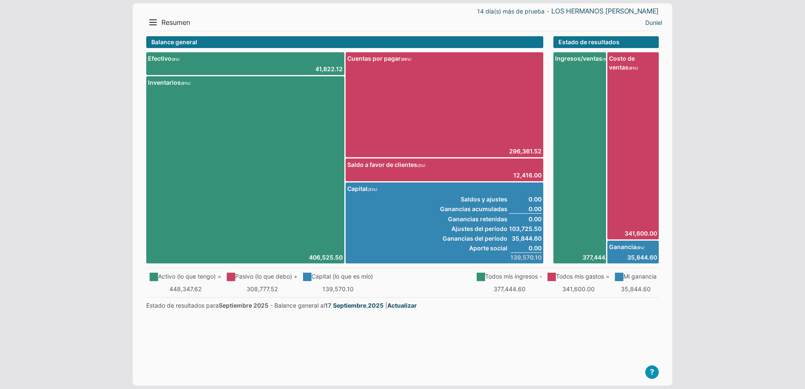
click at [528, 258] on span "139,570.10" at bounding box center [526, 257] width 31 height 9
click at [524, 255] on span "139,570.10" at bounding box center [526, 257] width 31 height 9
drag, startPoint x: 524, startPoint y: 255, endPoint x: 527, endPoint y: 259, distance: 4.8
click at [527, 259] on span "139,570.10" at bounding box center [526, 257] width 31 height 9
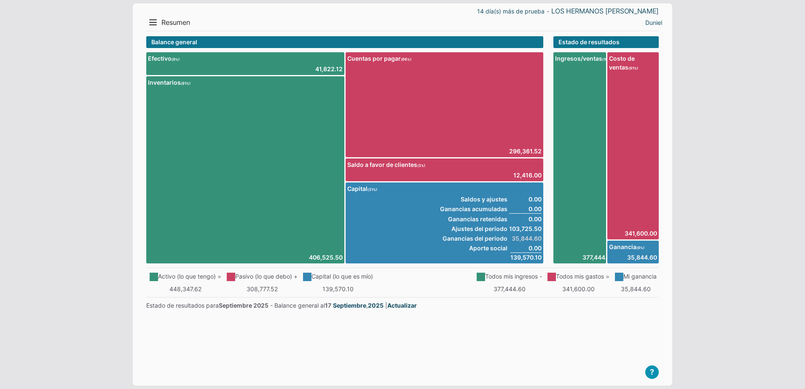
click at [512, 237] on span "35,844.60" at bounding box center [525, 238] width 32 height 9
click at [516, 228] on span "103,725.50" at bounding box center [525, 228] width 32 height 9
click at [418, 222] on div "Capital 31 Saldos y ajustes 0.00 Ganancias acumuladas 0.00 Ganancias retenidas …" at bounding box center [445, 223] width 198 height 81
click at [320, 68] on link "41,822.12" at bounding box center [328, 69] width 27 height 9
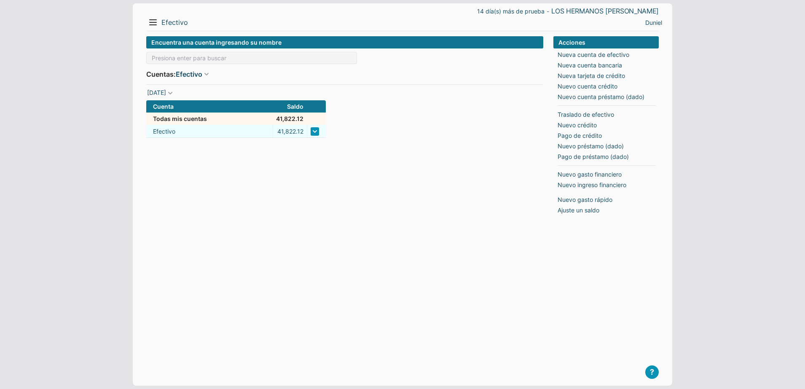
click at [175, 126] on td "Efectivo" at bounding box center [209, 131] width 126 height 13
click at [312, 129] on link at bounding box center [315, 131] width 8 height 8
click at [391, 132] on form "Encuentra una cuenta ingresando su nombre Cuentas: Efectivo Todas Efectivo Créd…" at bounding box center [344, 87] width 397 height 102
click at [447, 227] on div "Encuentra una cuenta ingresando su nombre Cuentas: Efectivo Todas Efectivo Créd…" at bounding box center [344, 204] width 397 height 336
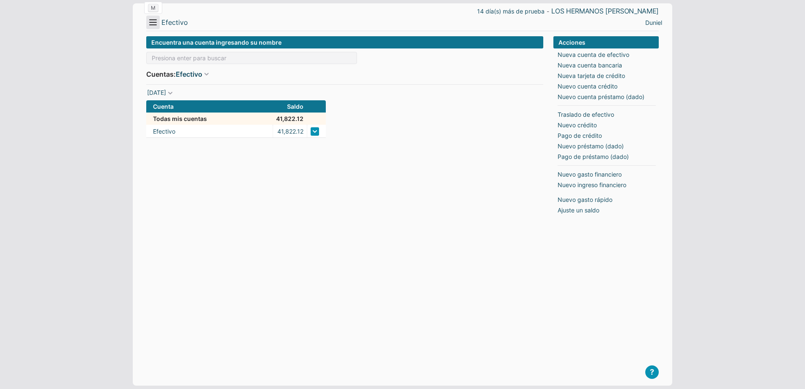
click at [151, 23] on button "Menu" at bounding box center [152, 22] width 13 height 13
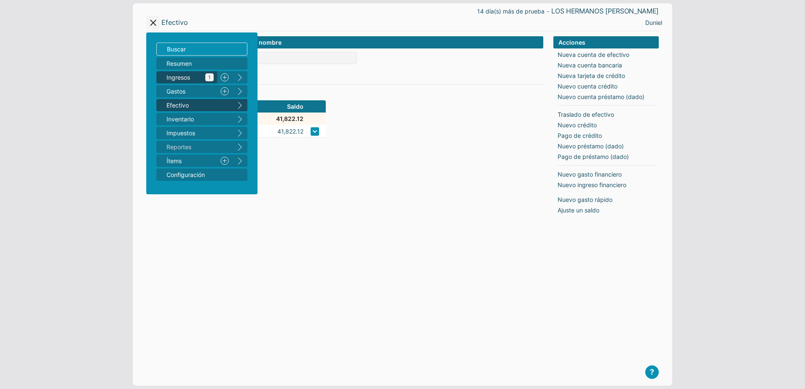
click at [187, 80] on span "Ingresos 1" at bounding box center [190, 77] width 47 height 9
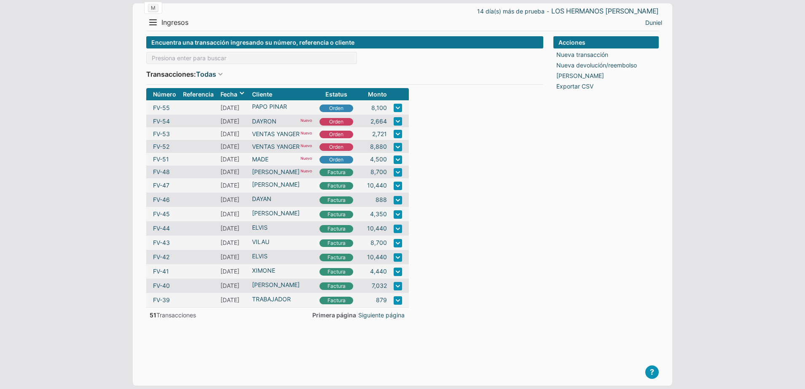
click at [151, 28] on button "Menu" at bounding box center [152, 22] width 13 height 13
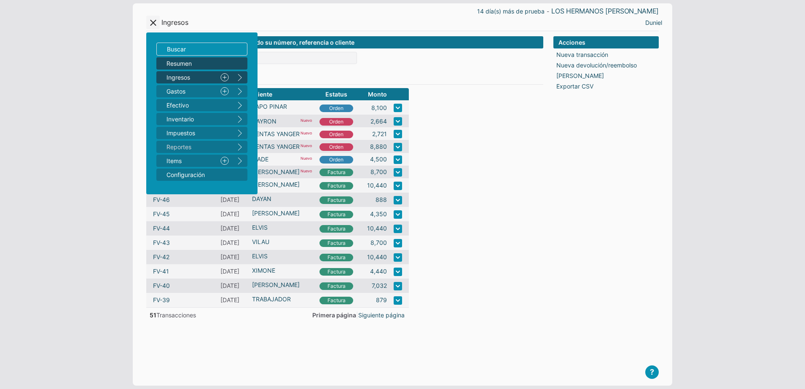
click at [170, 59] on span "Resumen" at bounding box center [198, 63] width 62 height 9
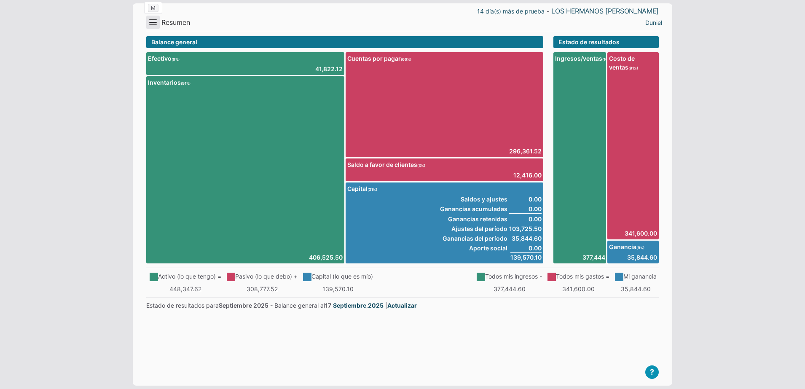
click at [151, 21] on button "Menu" at bounding box center [152, 22] width 13 height 13
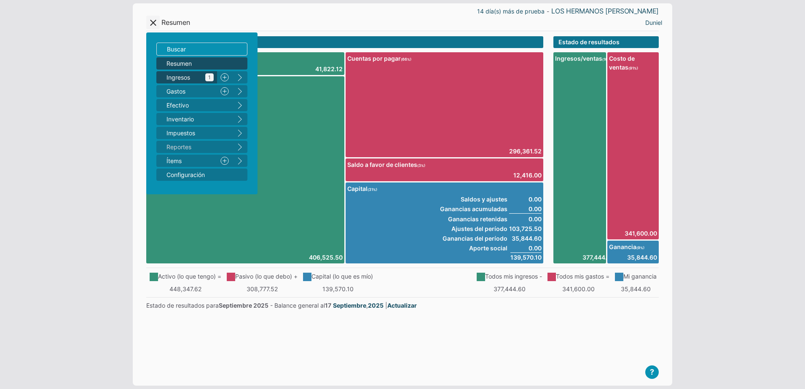
click at [199, 81] on span "Ingresos 1" at bounding box center [190, 77] width 47 height 9
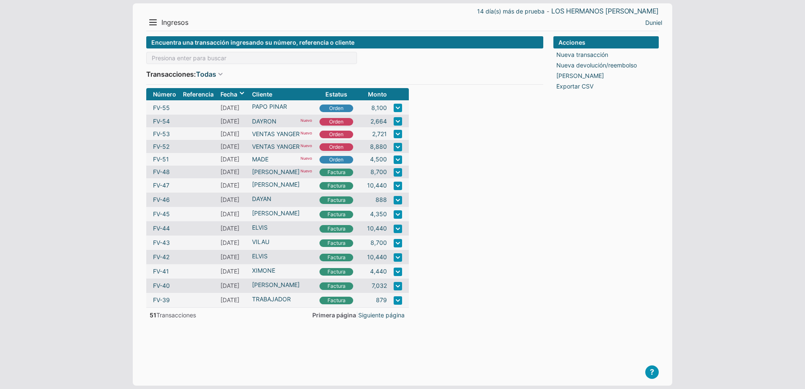
click at [161, 20] on div "Menu Resumen Ingresos 1 Nuevo right Gastos 2 Nuevo right Efectivo 3 right Inven…" at bounding box center [274, 22] width 256 height 13
click at [157, 19] on button "Menu" at bounding box center [152, 22] width 13 height 13
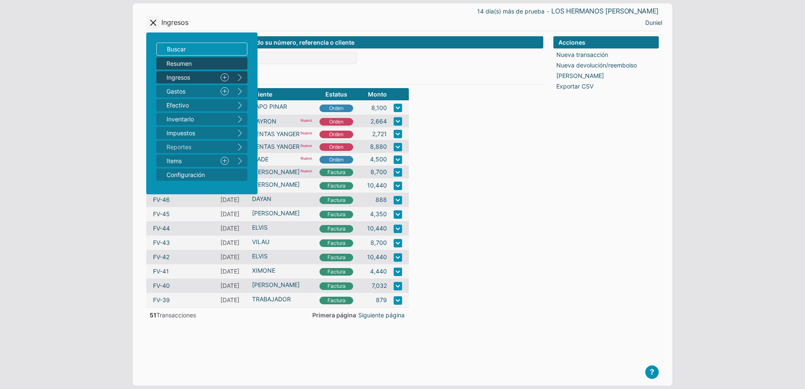
click at [182, 65] on span "Resumen" at bounding box center [198, 63] width 62 height 9
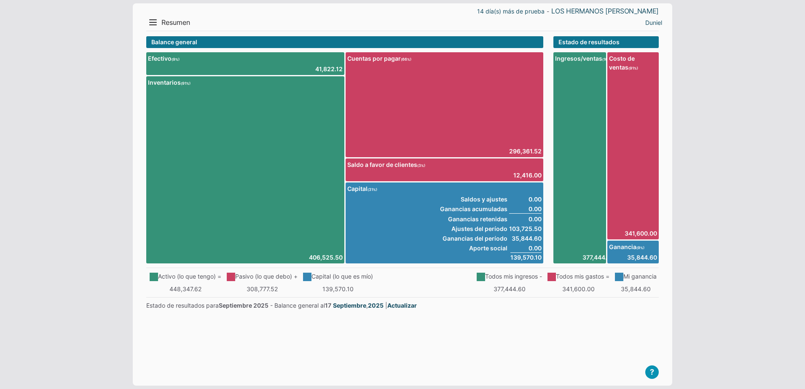
click at [204, 67] on div "41,822.12" at bounding box center [245, 69] width 195 height 9
click at [327, 69] on link "41,822.12" at bounding box center [328, 69] width 27 height 9
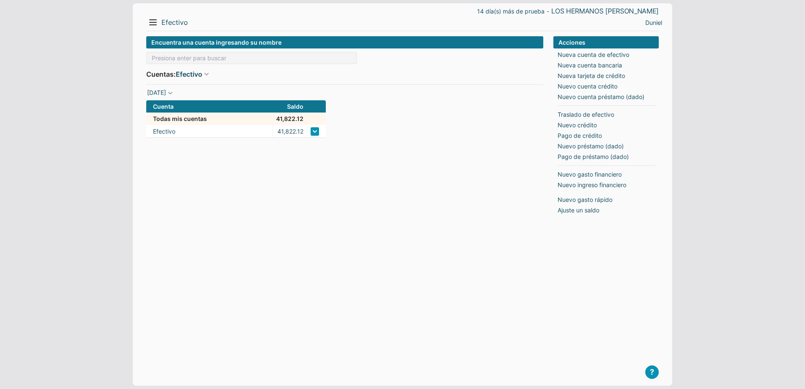
click at [280, 119] on th "41,822.12" at bounding box center [290, 119] width 34 height 12
click at [172, 134] on link "Efectivo" at bounding box center [164, 131] width 22 height 9
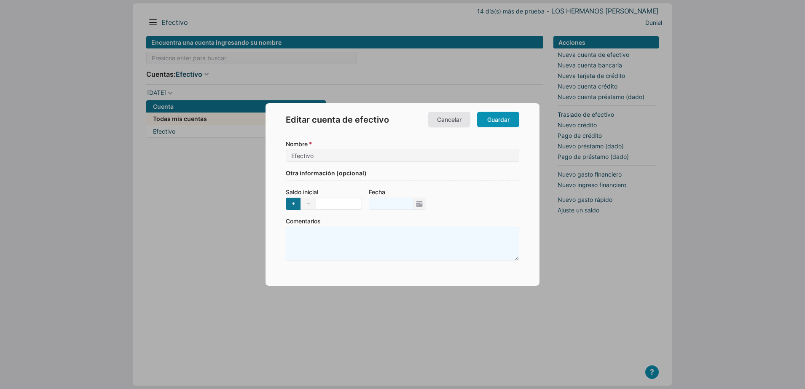
click at [335, 202] on input "Saldo inicial + -" at bounding box center [339, 204] width 46 height 12
click at [321, 156] on input "Efectivo" at bounding box center [403, 156] width 234 height 12
click at [333, 203] on input "Saldo inicial + -" at bounding box center [339, 204] width 46 height 12
click at [232, 245] on div at bounding box center [402, 194] width 805 height 389
click at [376, 207] on label "Fecha" at bounding box center [397, 199] width 57 height 22
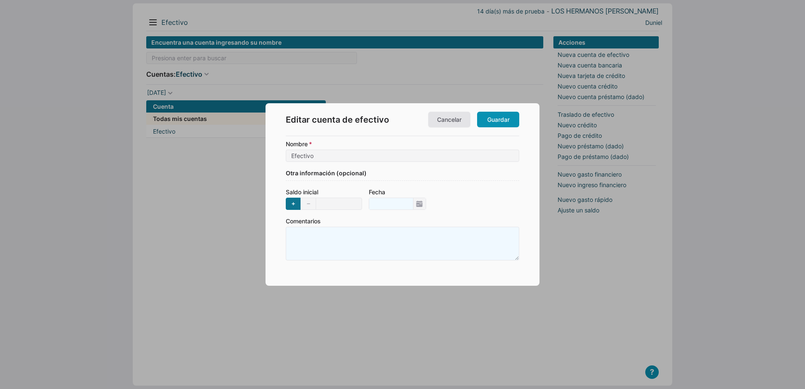
click at [376, 207] on input "Fecha" at bounding box center [391, 203] width 44 height 11
click at [465, 121] on link "Cancelar" at bounding box center [449, 120] width 42 height 16
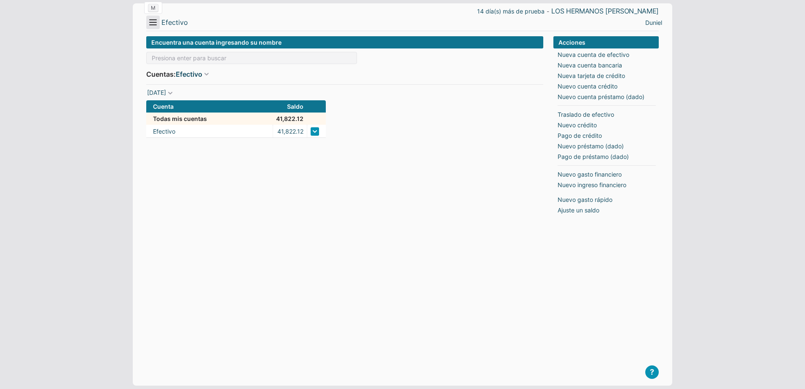
click at [148, 22] on button "Menu" at bounding box center [152, 22] width 13 height 13
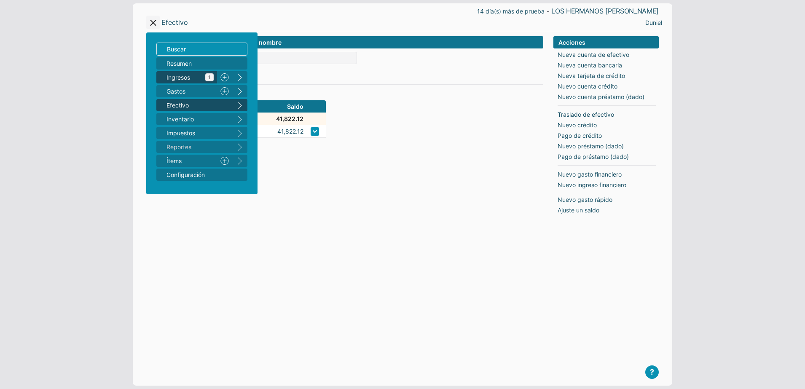
click at [187, 79] on span "Ingresos 1" at bounding box center [190, 77] width 47 height 9
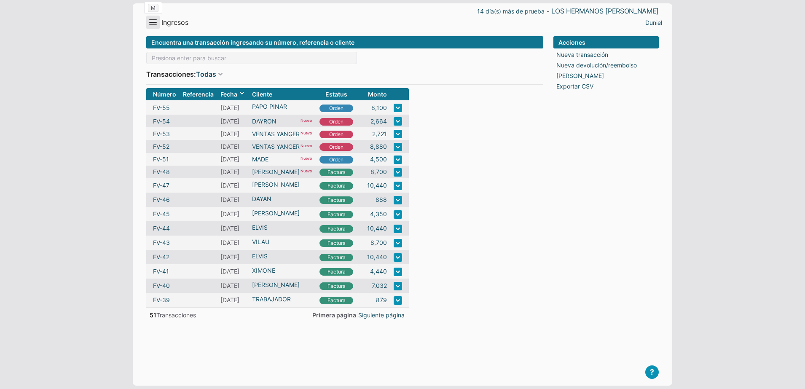
click at [151, 24] on button "Menu" at bounding box center [152, 22] width 13 height 13
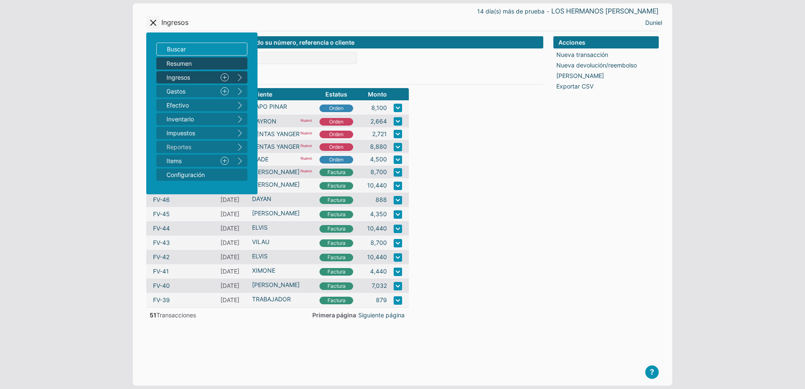
click at [185, 64] on span "Resumen" at bounding box center [198, 63] width 62 height 9
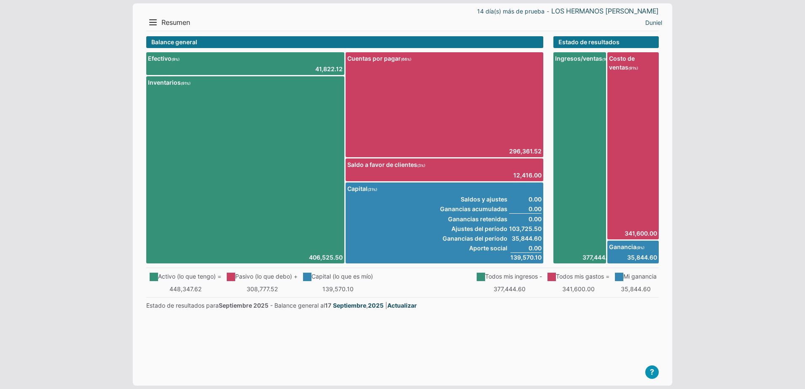
click at [151, 31] on div "14 día(s) más de prueba - LOS HERMANOS [PERSON_NAME] Menu Resumen Ingresos 1 Nu…" at bounding box center [403, 194] width 540 height 382
click at [153, 26] on button "Menu" at bounding box center [152, 22] width 13 height 13
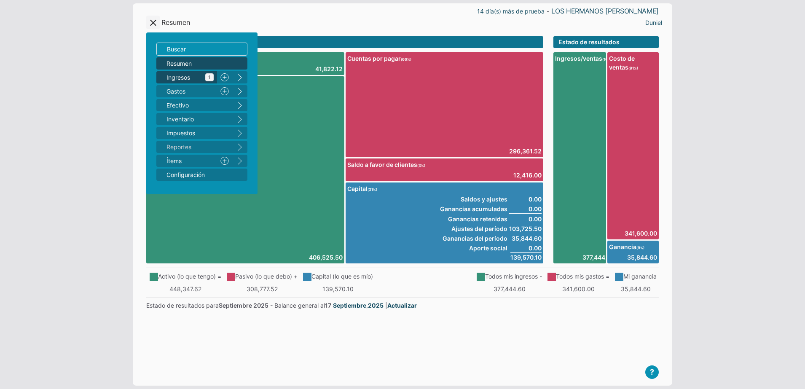
click at [184, 80] on span "Ingresos 1" at bounding box center [190, 77] width 47 height 9
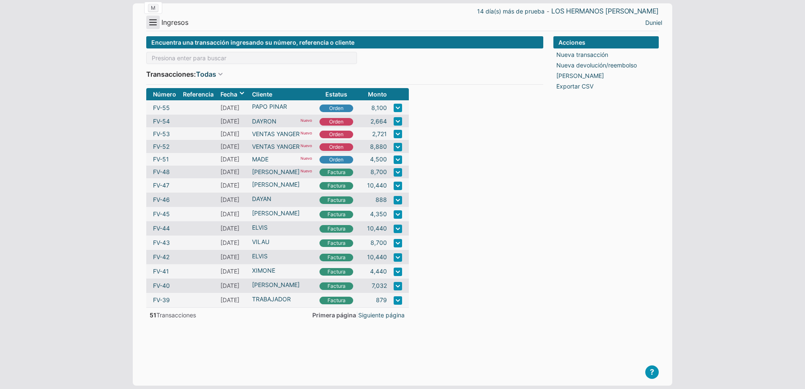
click at [153, 25] on button "Menu" at bounding box center [152, 22] width 13 height 13
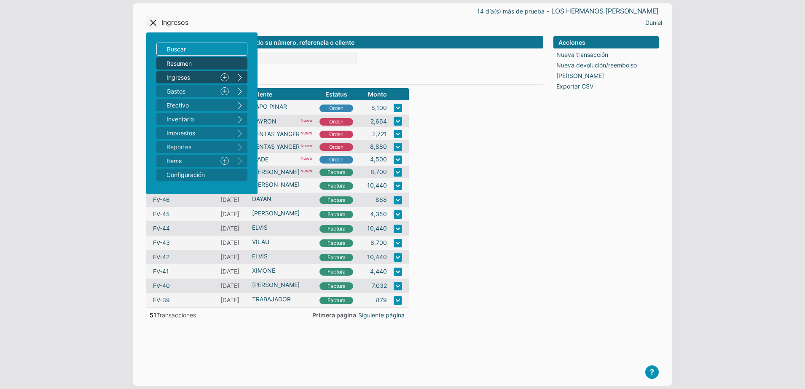
click at [188, 65] on span "Resumen" at bounding box center [198, 63] width 62 height 9
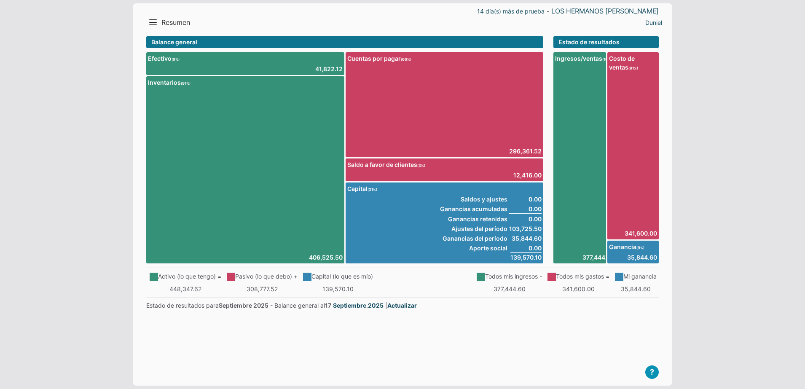
click at [64, 94] on body "14 día(s) más de prueba - LOS HERMANOS [PERSON_NAME] Menu Resumen Ingresos 1 Nu…" at bounding box center [402, 194] width 805 height 389
click at [153, 20] on button "Menu" at bounding box center [152, 22] width 13 height 13
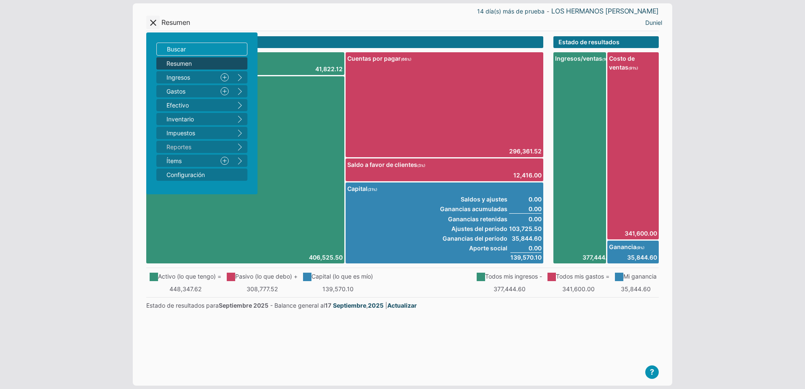
click at [180, 63] on span "Resumen" at bounding box center [198, 63] width 62 height 9
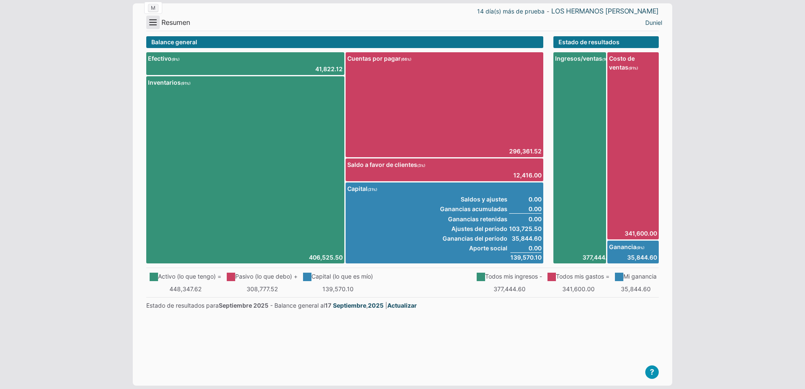
click at [152, 22] on button "Menu" at bounding box center [152, 22] width 13 height 13
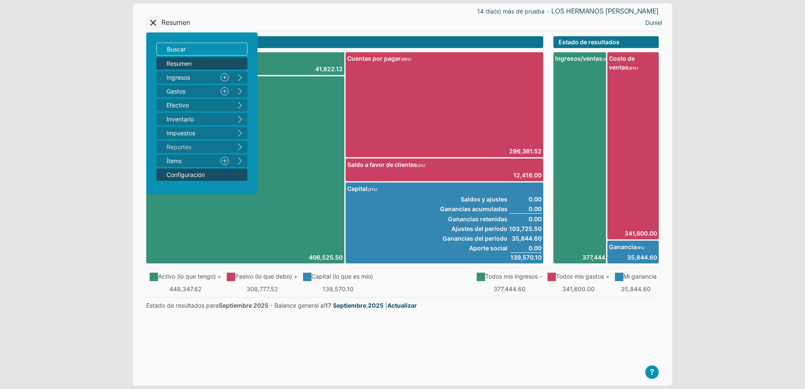
click at [208, 174] on span "Configuración" at bounding box center [198, 174] width 62 height 9
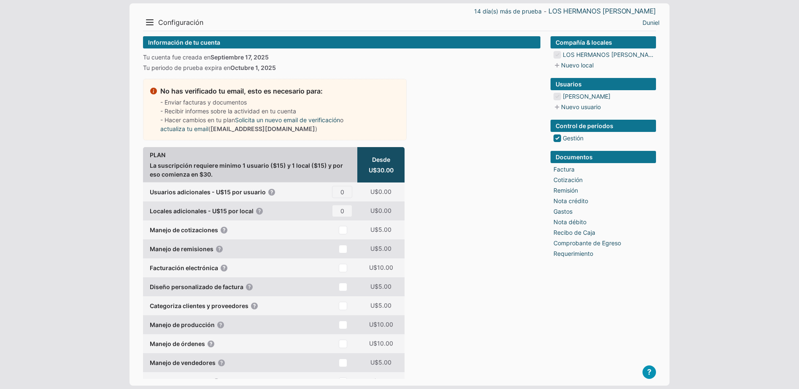
click at [559, 94] on li "Duniel Macias" at bounding box center [604, 96] width 102 height 9
click at [558, 108] on icon at bounding box center [556, 107] width 8 height 8
click at [579, 95] on link "Duniel Macias" at bounding box center [586, 96] width 48 height 9
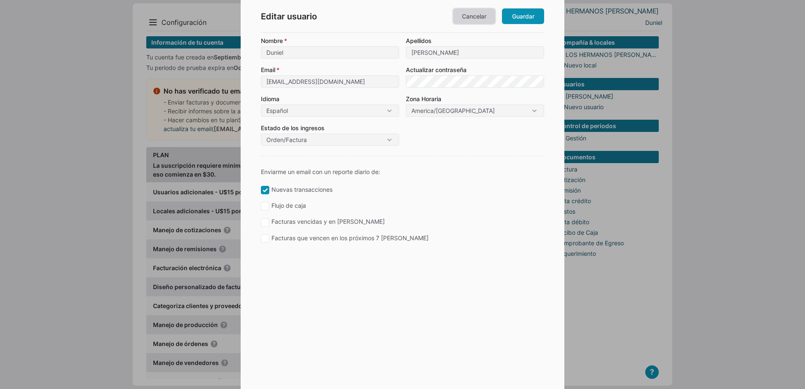
click at [481, 20] on link "Cancelar" at bounding box center [474, 16] width 42 height 16
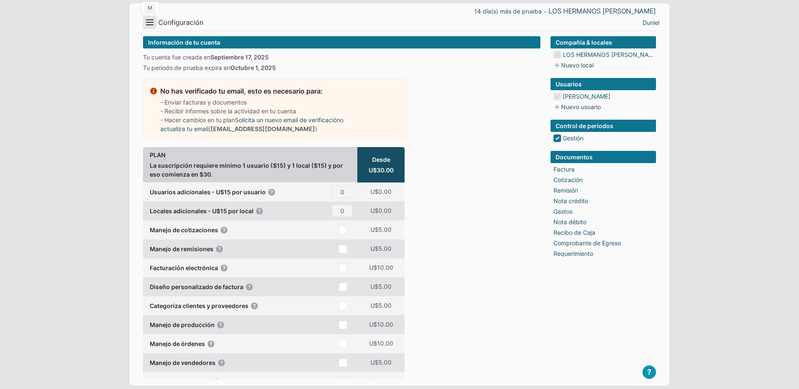
click at [153, 17] on button "Menu" at bounding box center [149, 22] width 13 height 13
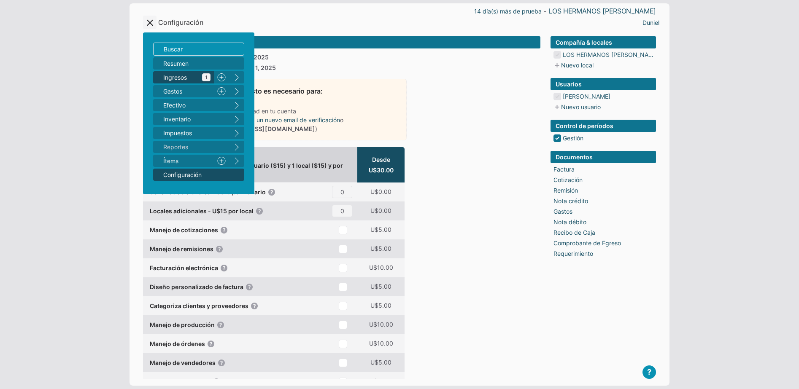
click at [192, 80] on span "Ingresos 1" at bounding box center [186, 77] width 47 height 9
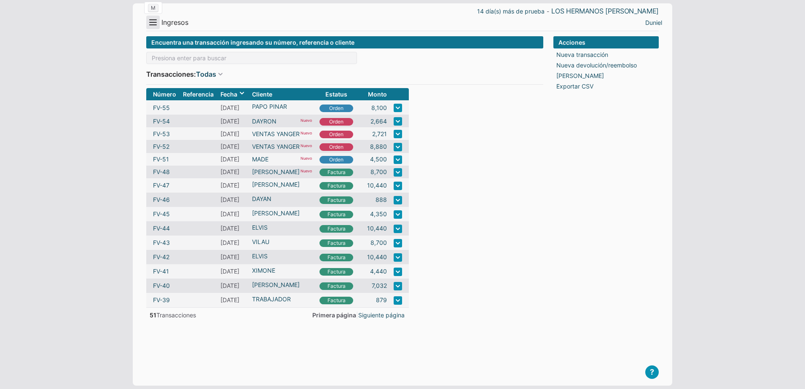
click at [150, 22] on button "Menu" at bounding box center [152, 22] width 13 height 13
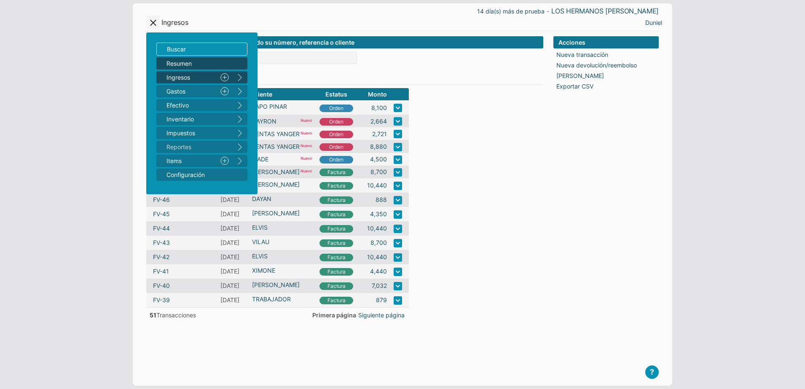
click at [190, 69] on link "Resumen" at bounding box center [201, 63] width 91 height 12
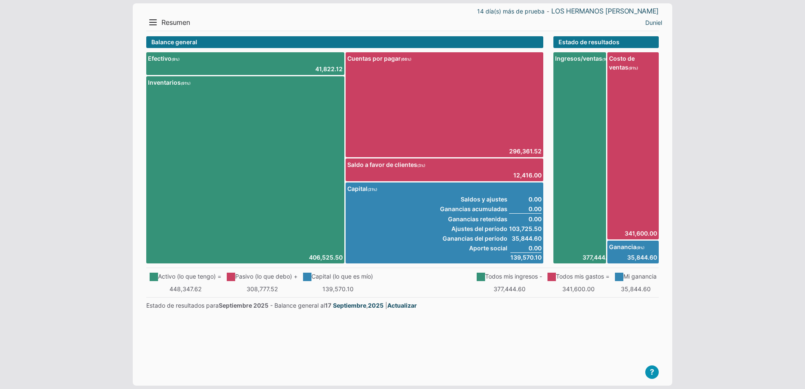
click at [551, 376] on main "? Empresa Demo Guía de Arranque Video Tutoriales T Agendar reunión Contáctenos …" at bounding box center [402, 207] width 513 height 343
click at [551, 375] on main "? Empresa Demo Guía de Arranque Video Tutoriales T Agendar reunión Contáctenos …" at bounding box center [402, 207] width 513 height 343
